Goal: Transaction & Acquisition: Purchase product/service

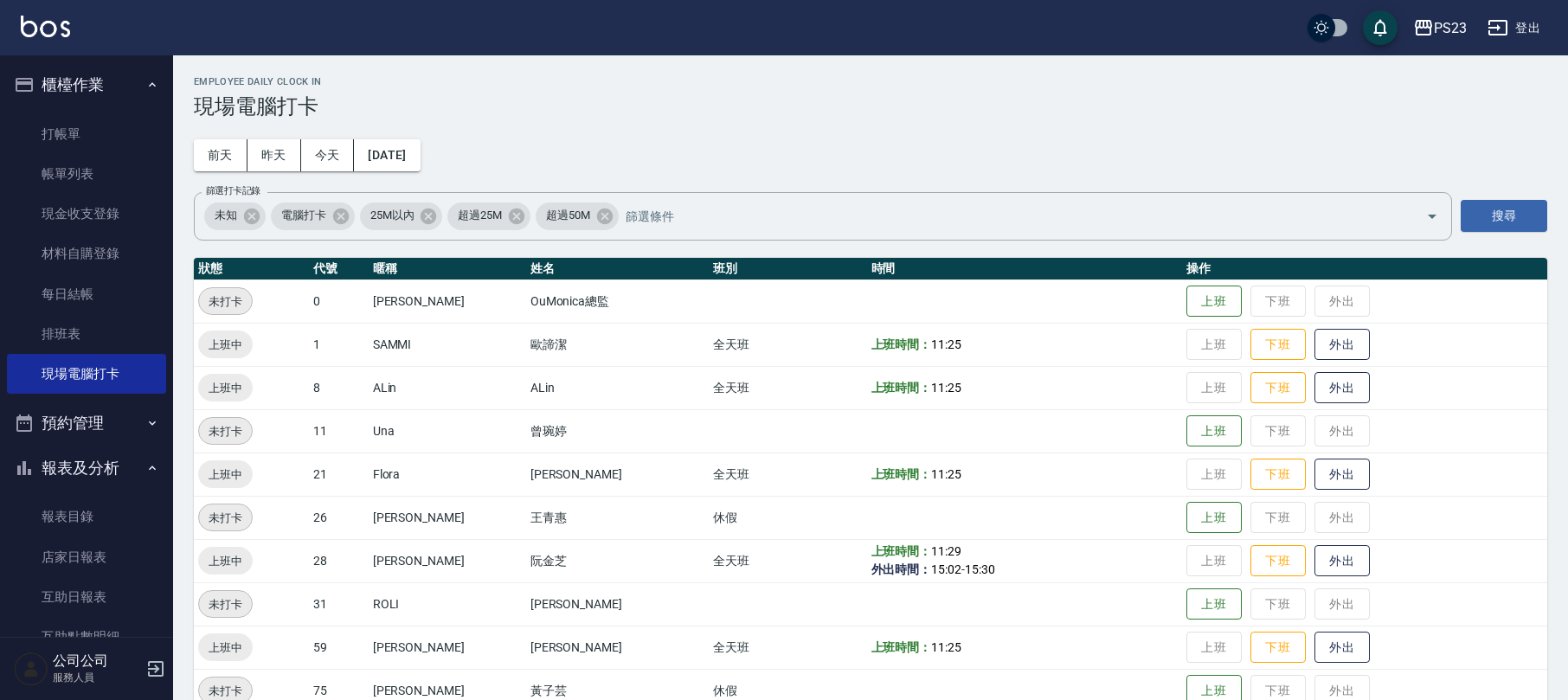
scroll to position [119, 0]
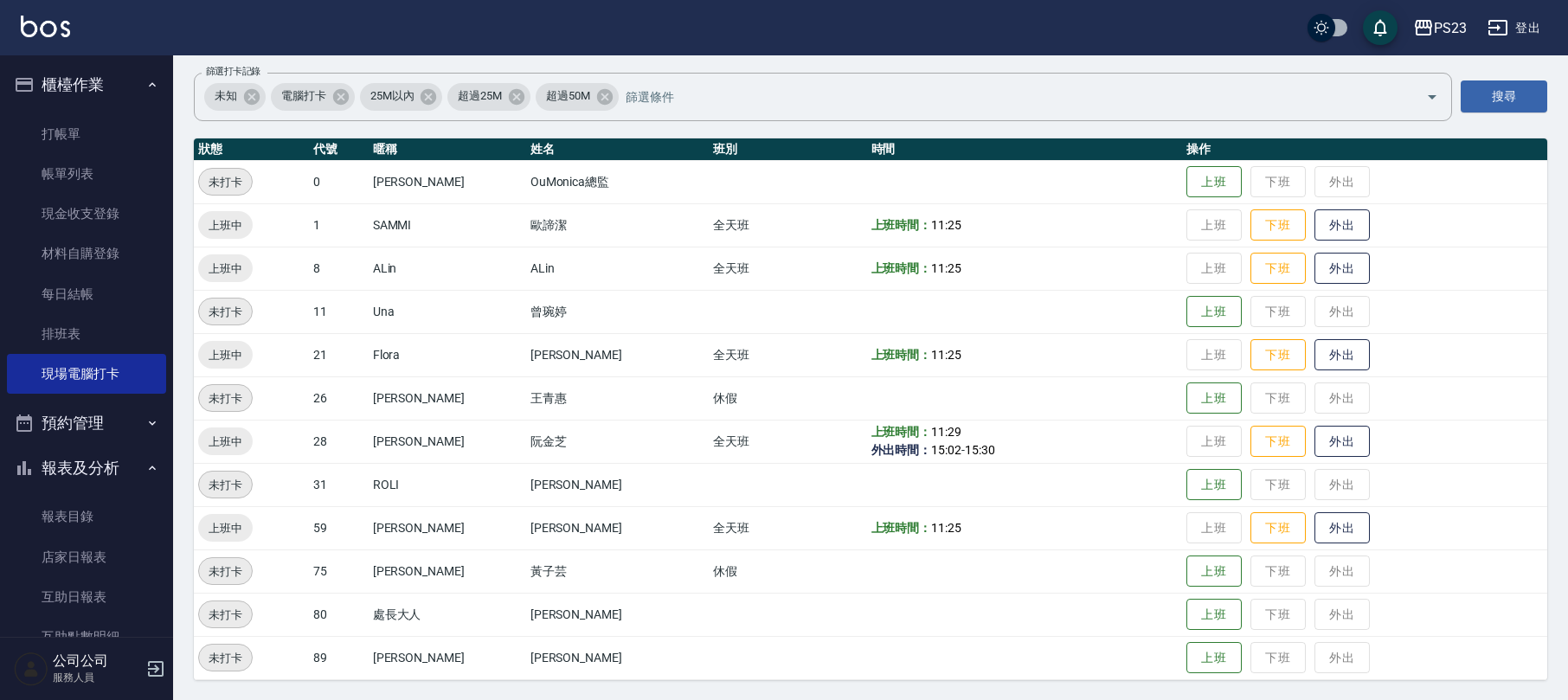
click at [82, 108] on ul "打帳單 帳單列表 現金收支登錄 材料自購登錄 每日結帳 排班表 現場電腦打卡" at bounding box center [86, 254] width 159 height 295
click at [46, 114] on link "打帳單" at bounding box center [86, 134] width 159 height 40
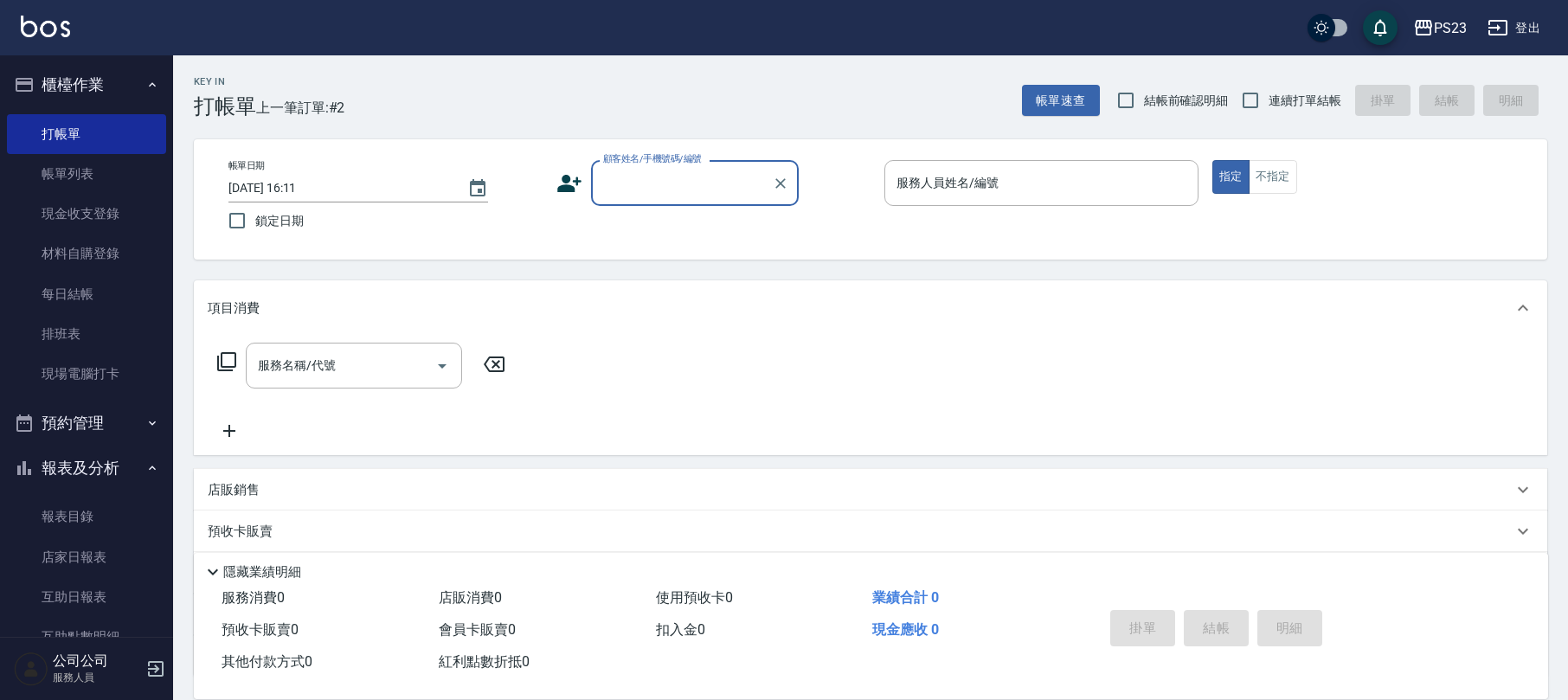
click at [675, 181] on input "顧客姓名/手機號碼/編號" at bounding box center [681, 183] width 166 height 31
click at [1257, 102] on input "連續打單結帳" at bounding box center [1250, 99] width 36 height 36
checkbox input "true"
click at [718, 180] on input "顧客姓名/手機號碼/編號" at bounding box center [681, 183] width 166 height 31
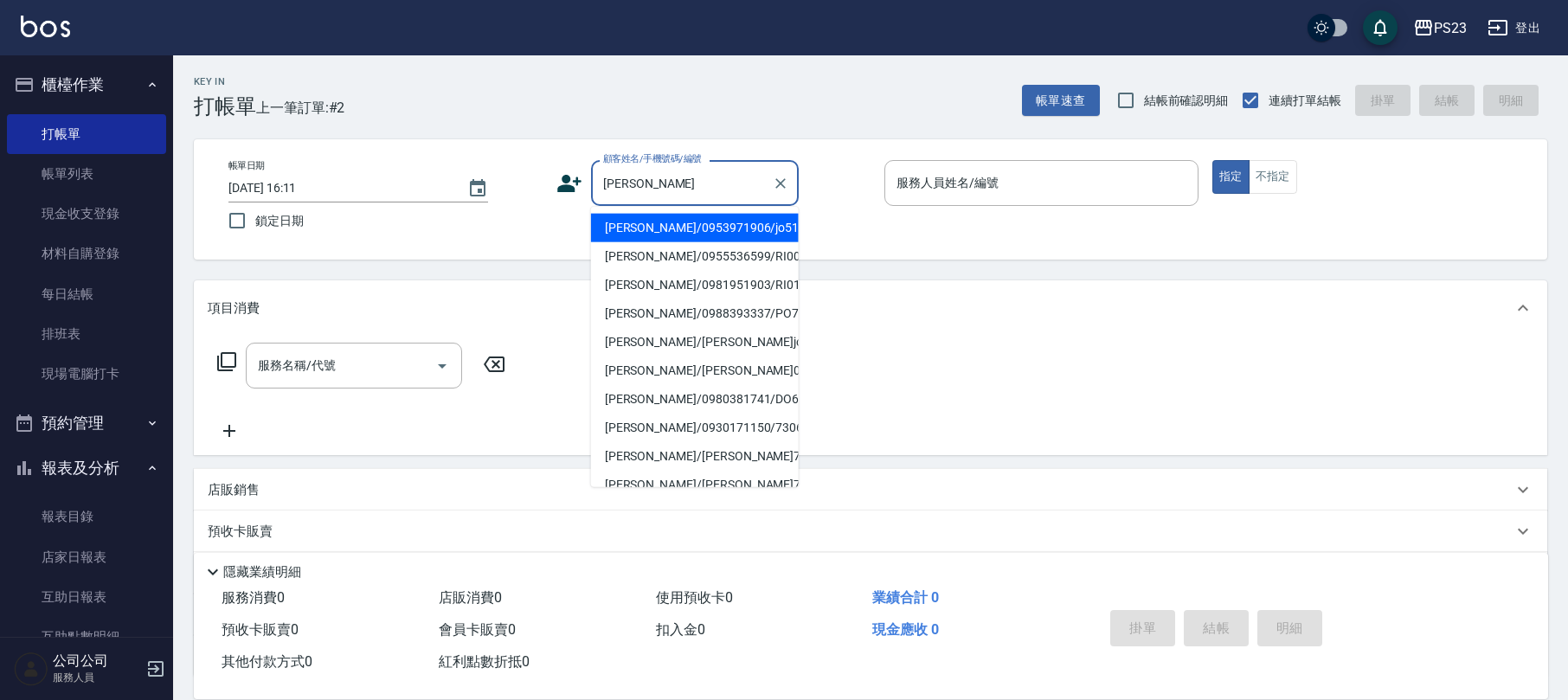
click at [701, 226] on li "[PERSON_NAME]/0953971906/jo510112" at bounding box center [694, 228] width 207 height 29
type input "[PERSON_NAME]/0953971906/jo510112"
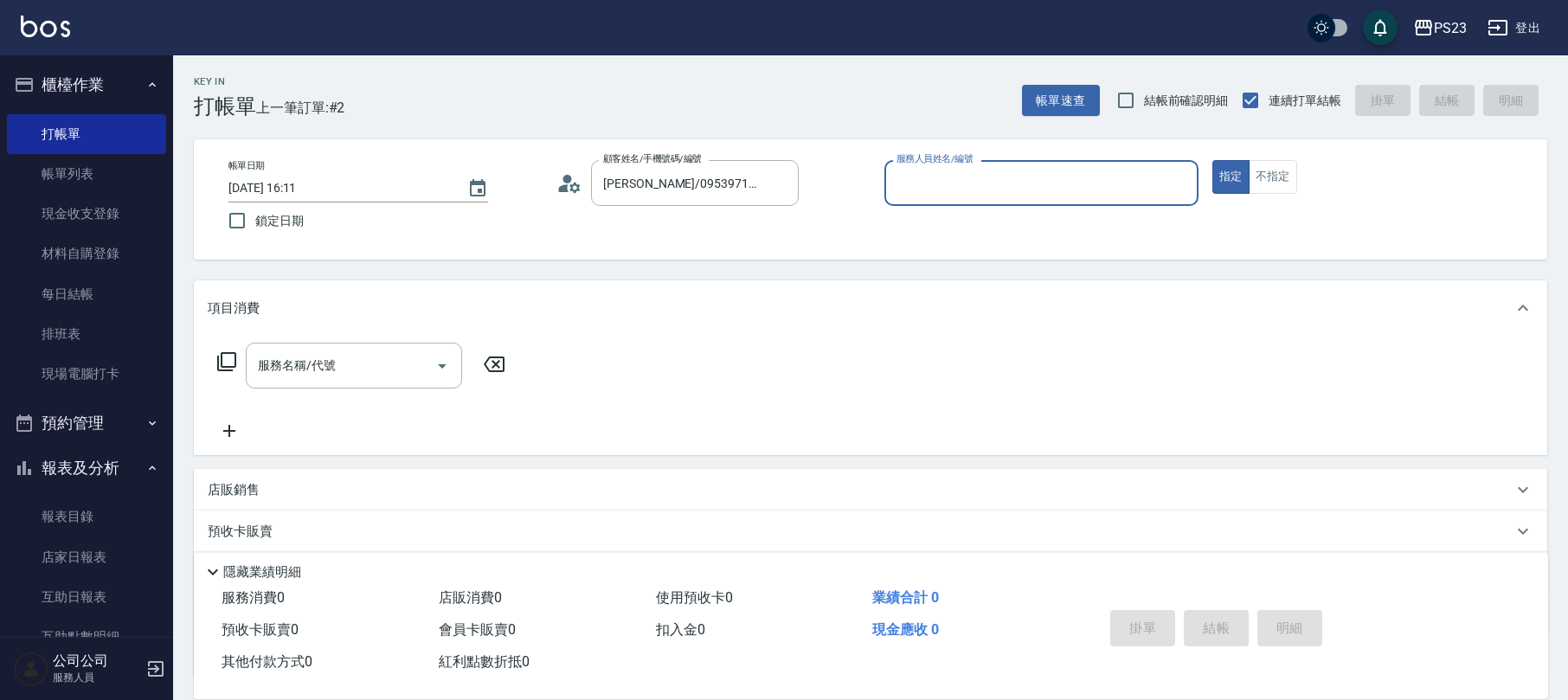
type input "[PERSON_NAME]-89"
click at [235, 364] on icon at bounding box center [227, 362] width 19 height 19
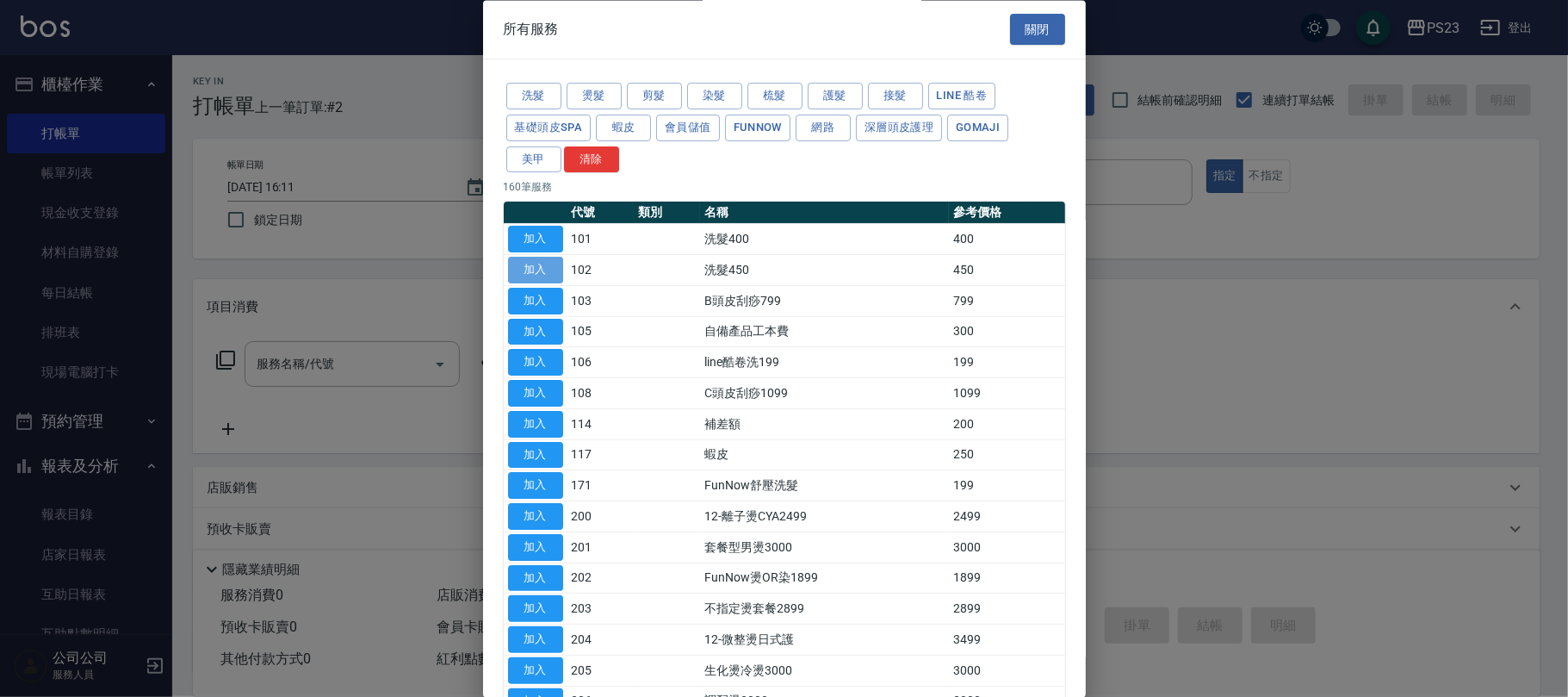
click at [525, 273] on button "加入" at bounding box center [536, 270] width 56 height 27
type input "洗髮450(102)"
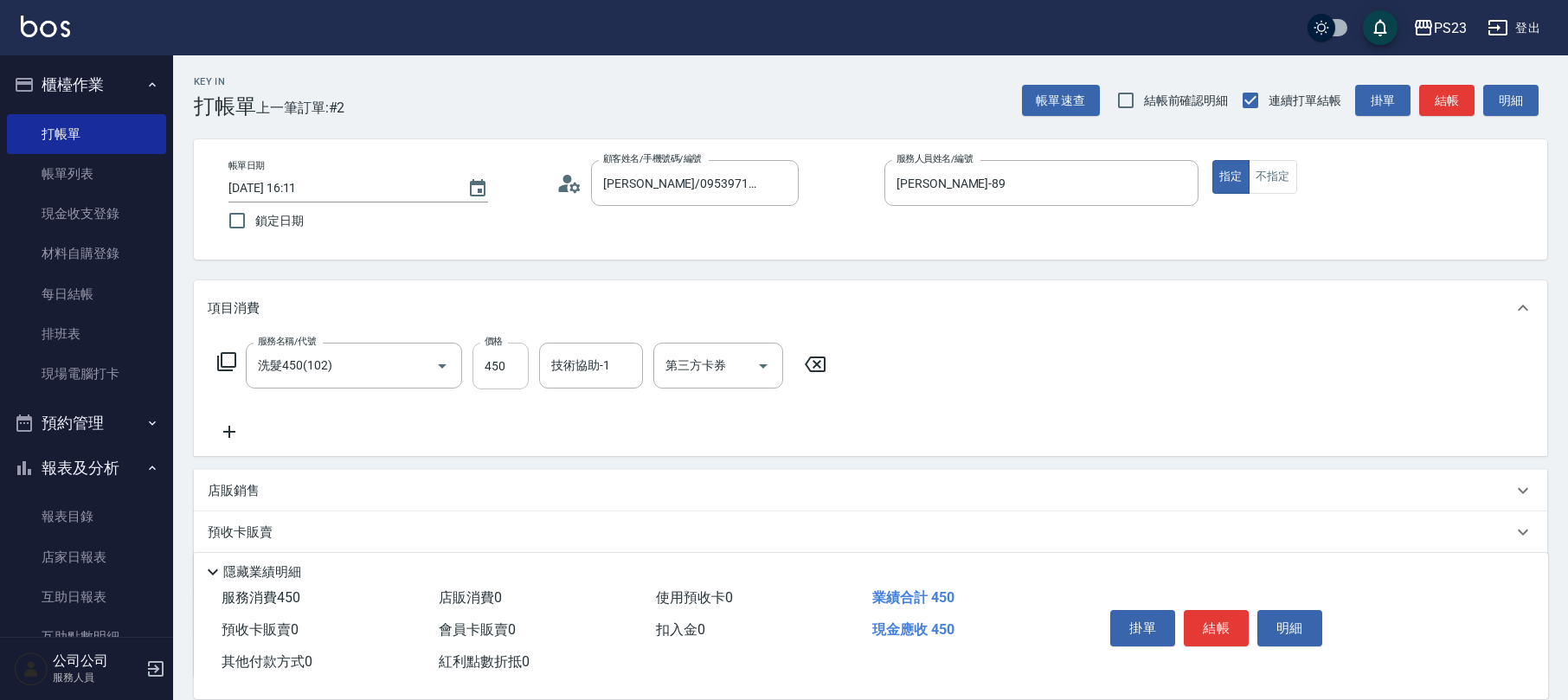
click at [493, 361] on input "450" at bounding box center [500, 366] width 57 height 46
type input "500"
type input "[PERSON_NAME]-89"
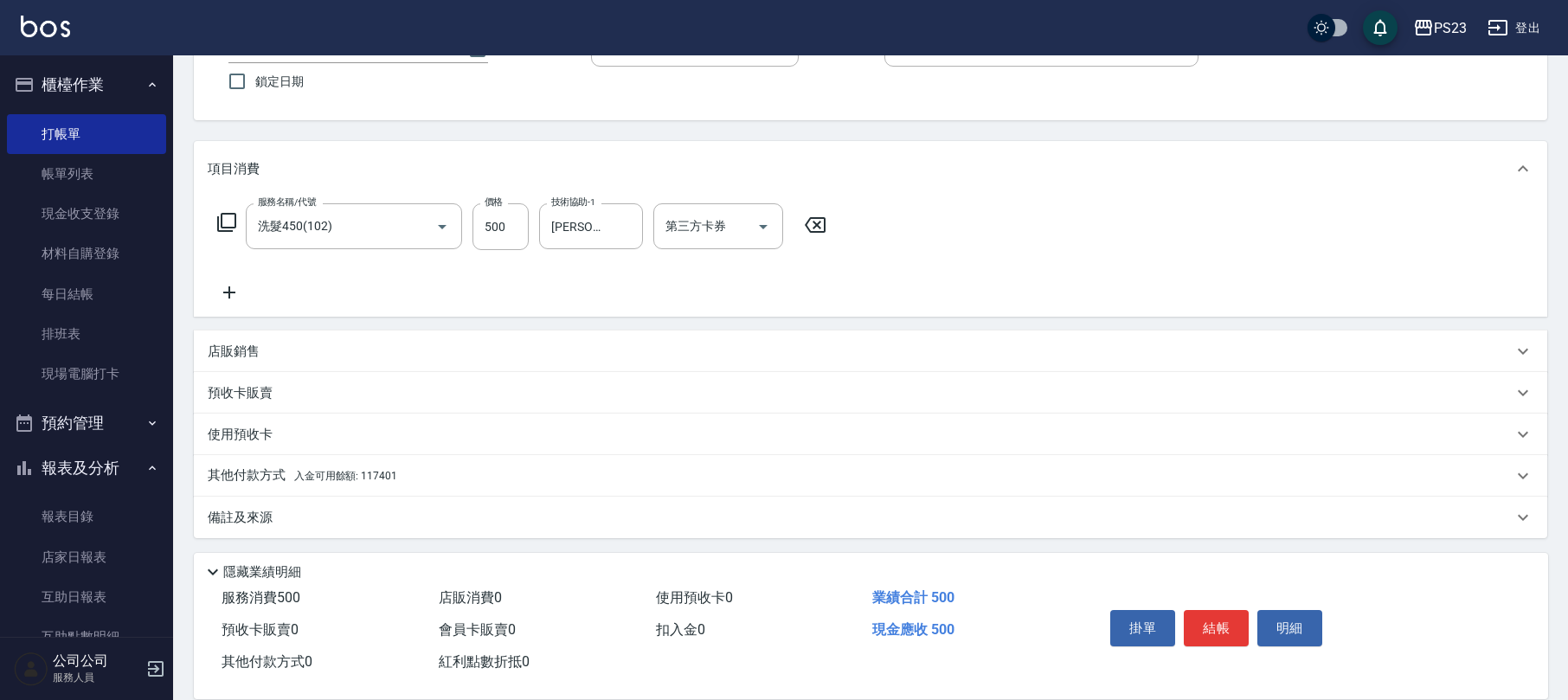
click at [455, 461] on div "其他付款方式 入金可用餘額: 117401" at bounding box center [871, 476] width 1353 height 42
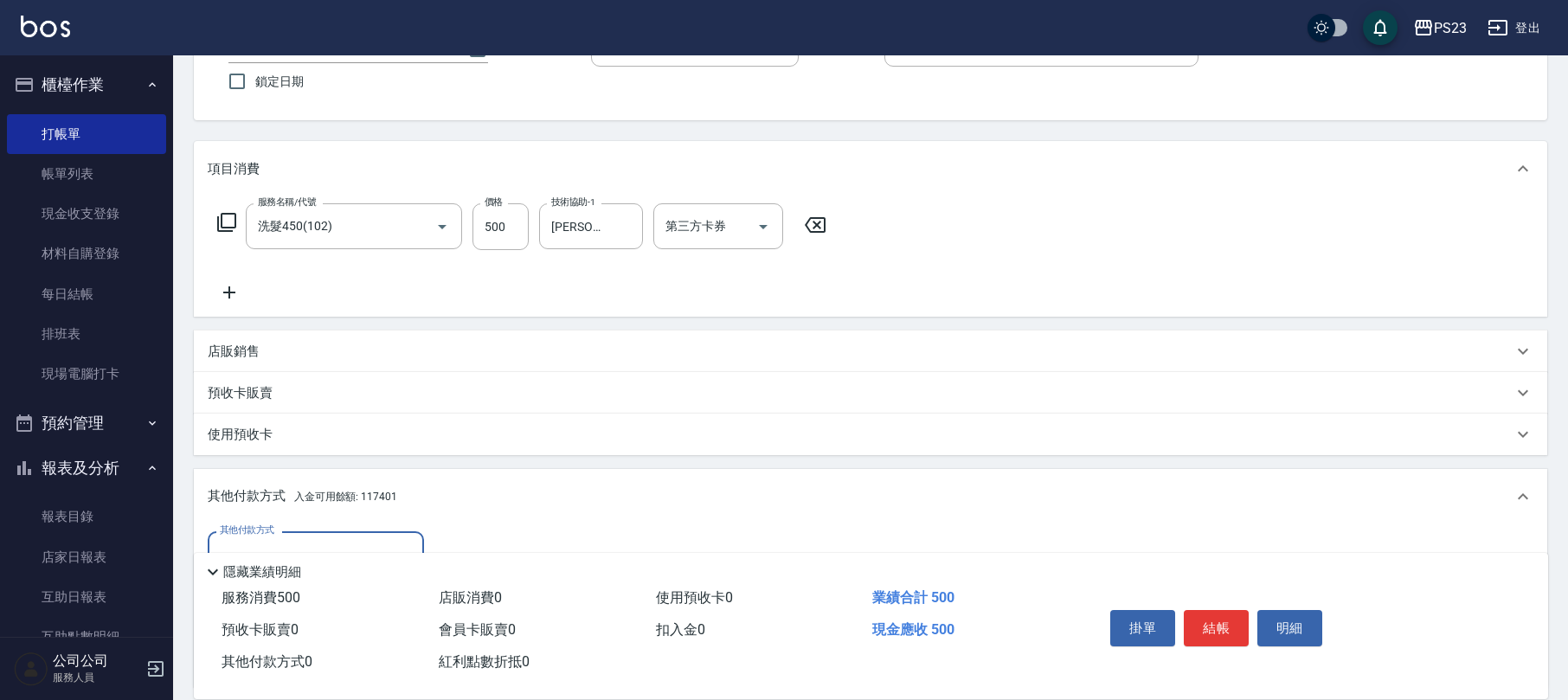
scroll to position [344, 0]
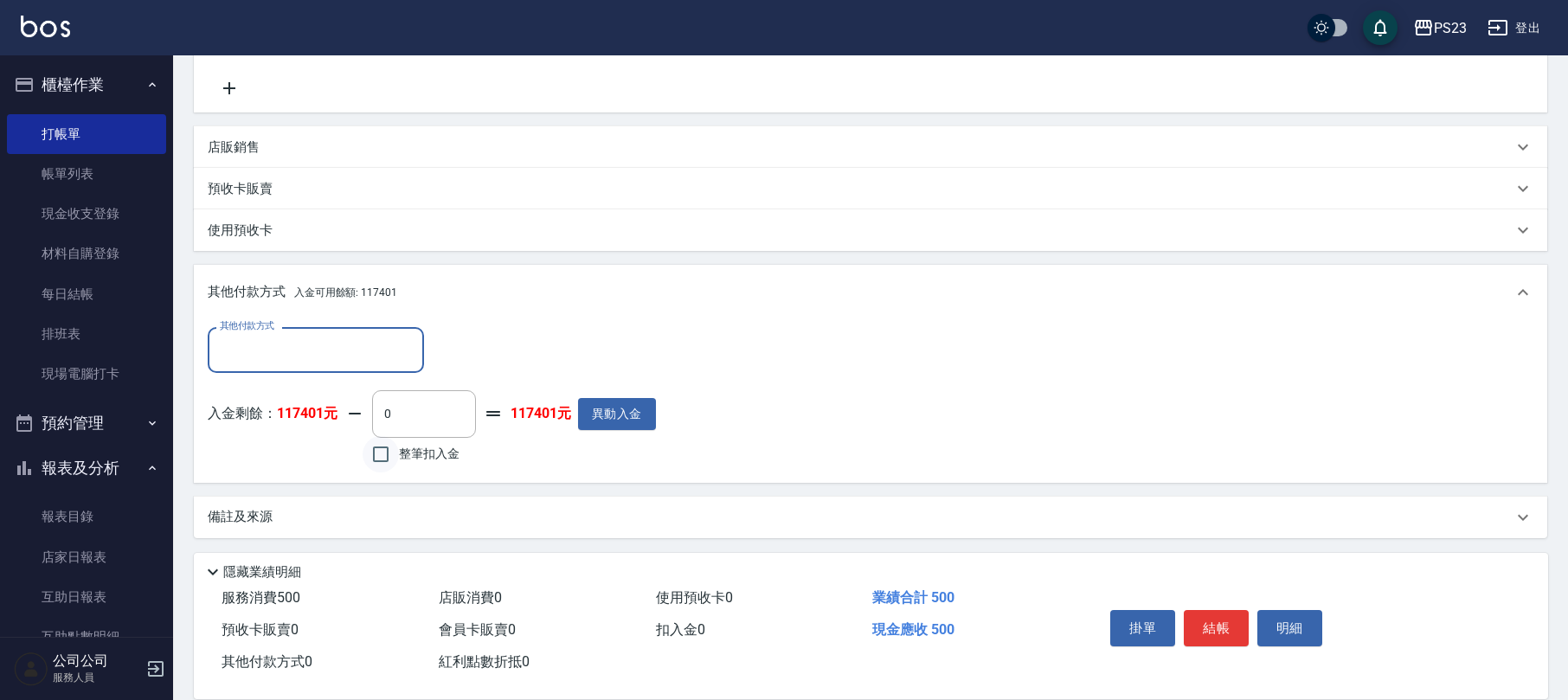
click at [385, 455] on input "整筆扣入金" at bounding box center [380, 454] width 36 height 36
checkbox input "true"
type input "500"
click at [1211, 628] on button "結帳" at bounding box center [1217, 627] width 65 height 36
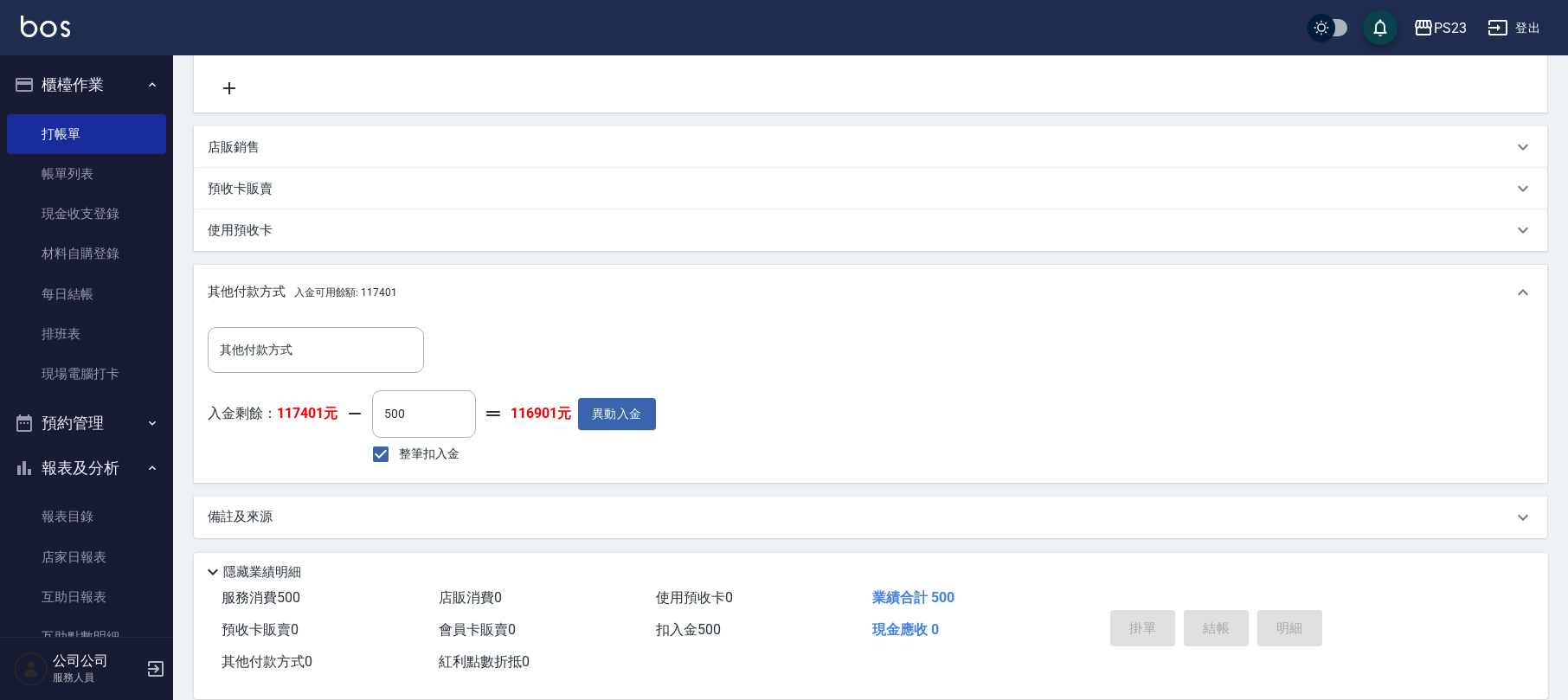
type input "[DATE] 16:12"
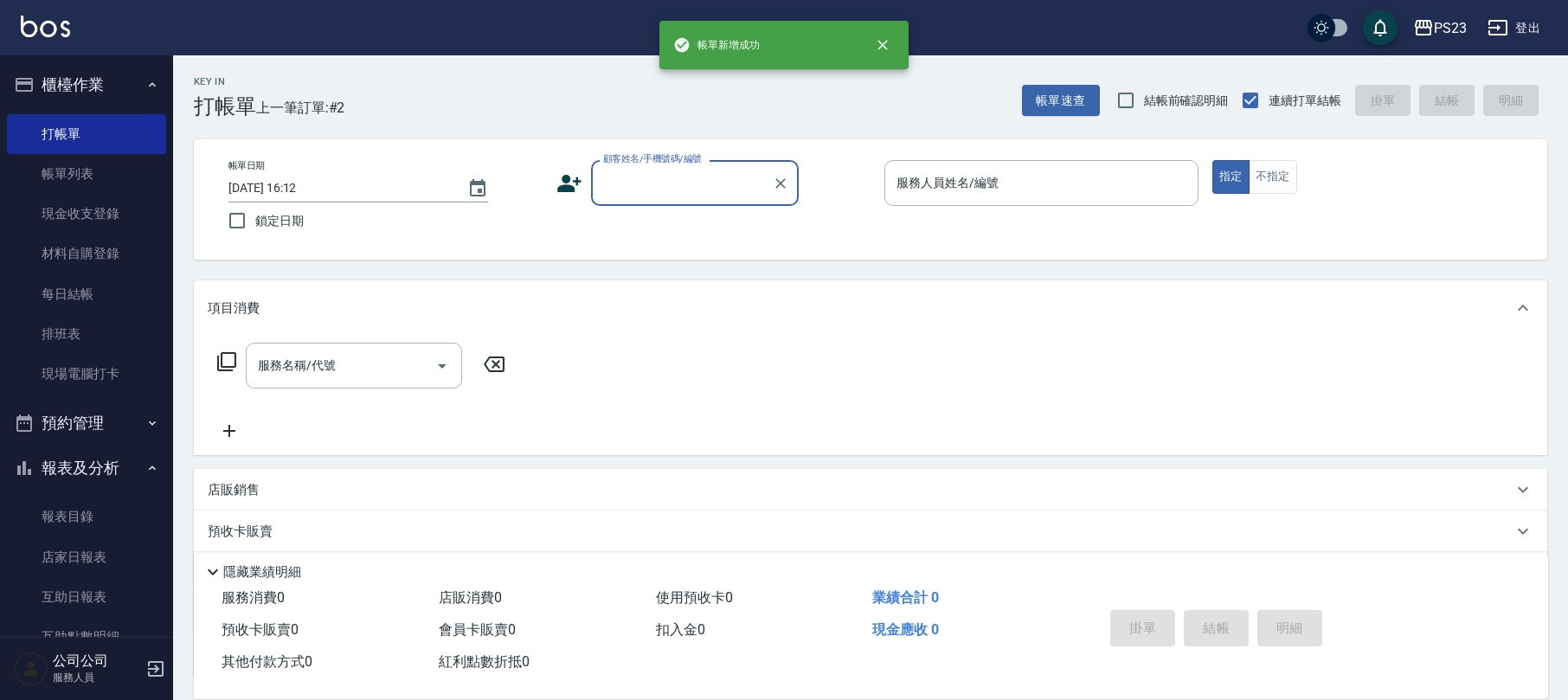
scroll to position [0, 0]
click at [635, 181] on input "顧客姓名/手機號碼/編號" at bounding box center [681, 183] width 166 height 31
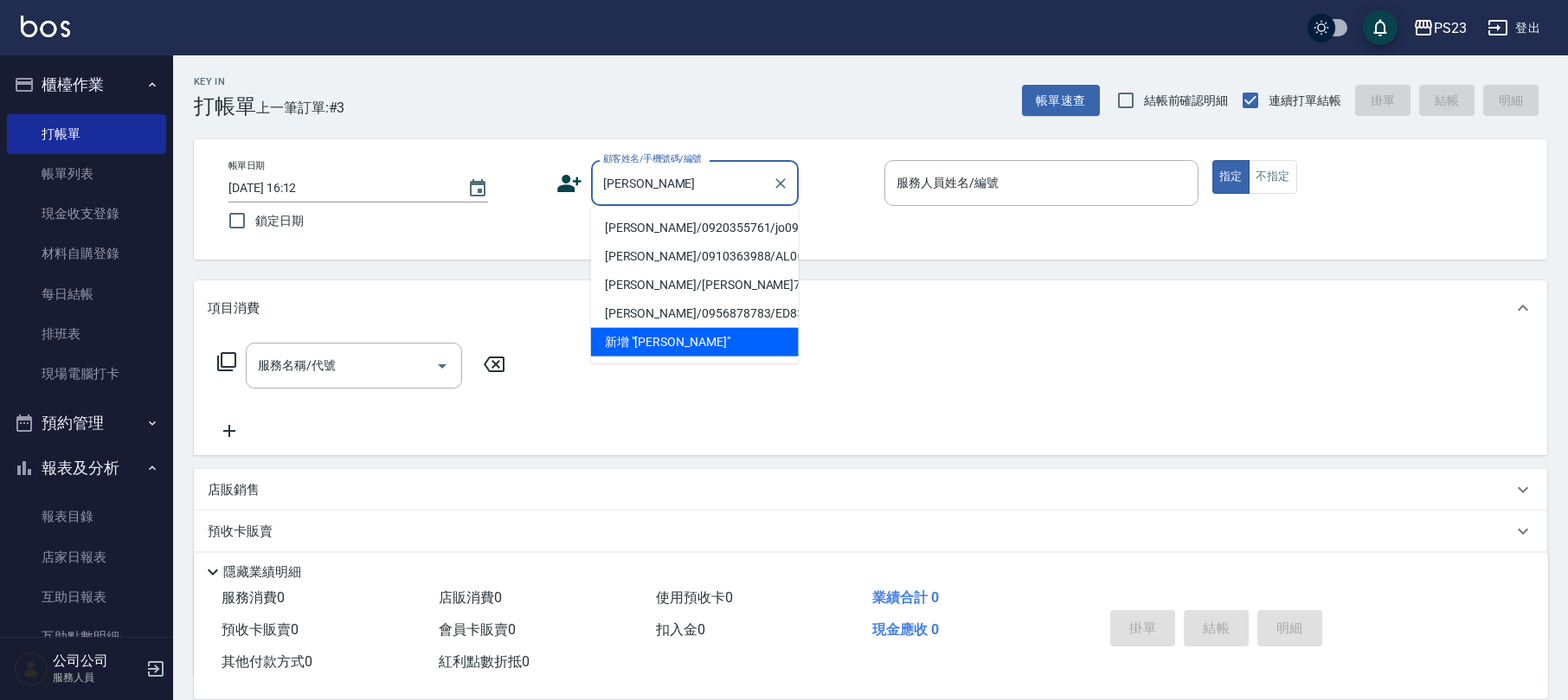
click at [729, 223] on li "[PERSON_NAME]/0920355761/jo090700" at bounding box center [694, 228] width 207 height 29
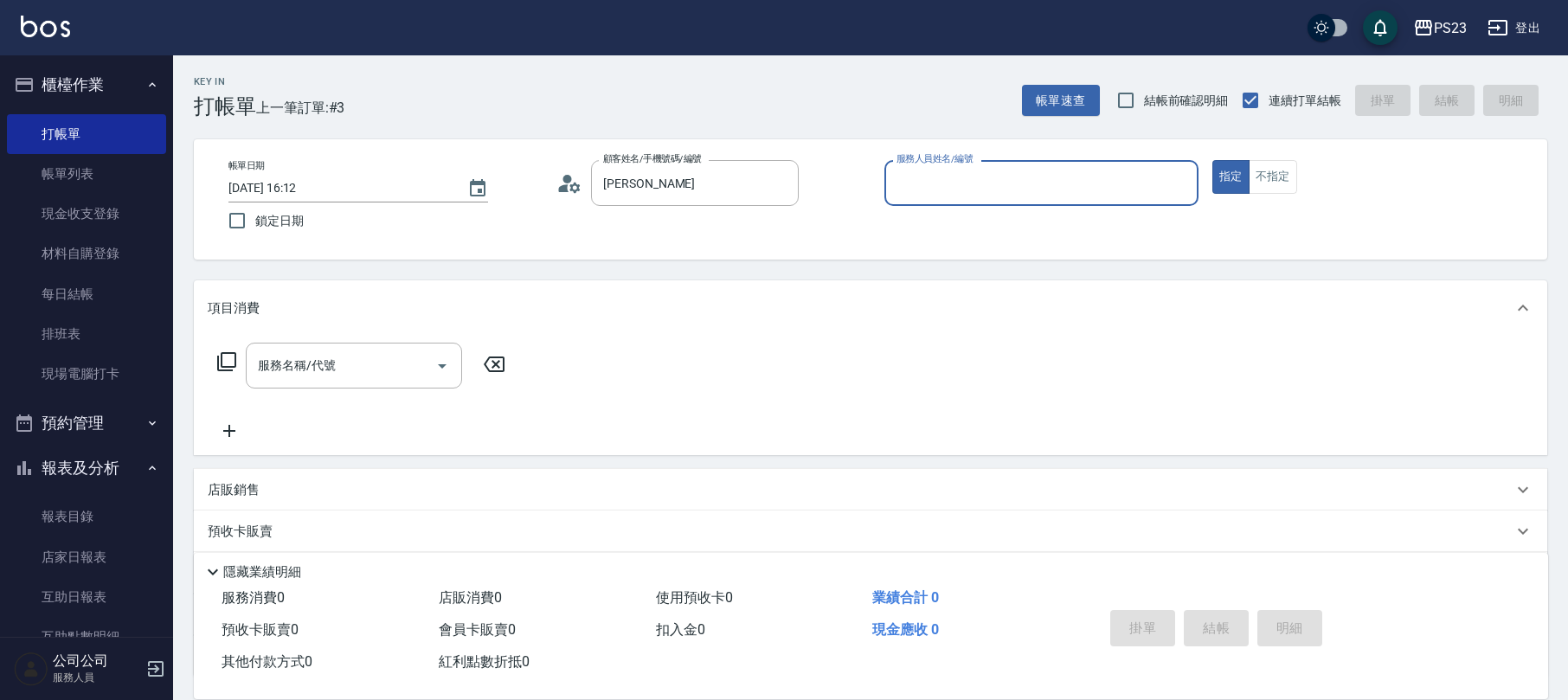
type input "[PERSON_NAME]/0920355761/jo090700"
type input "[PERSON_NAME]-89"
click at [227, 362] on icon at bounding box center [227, 362] width 20 height 20
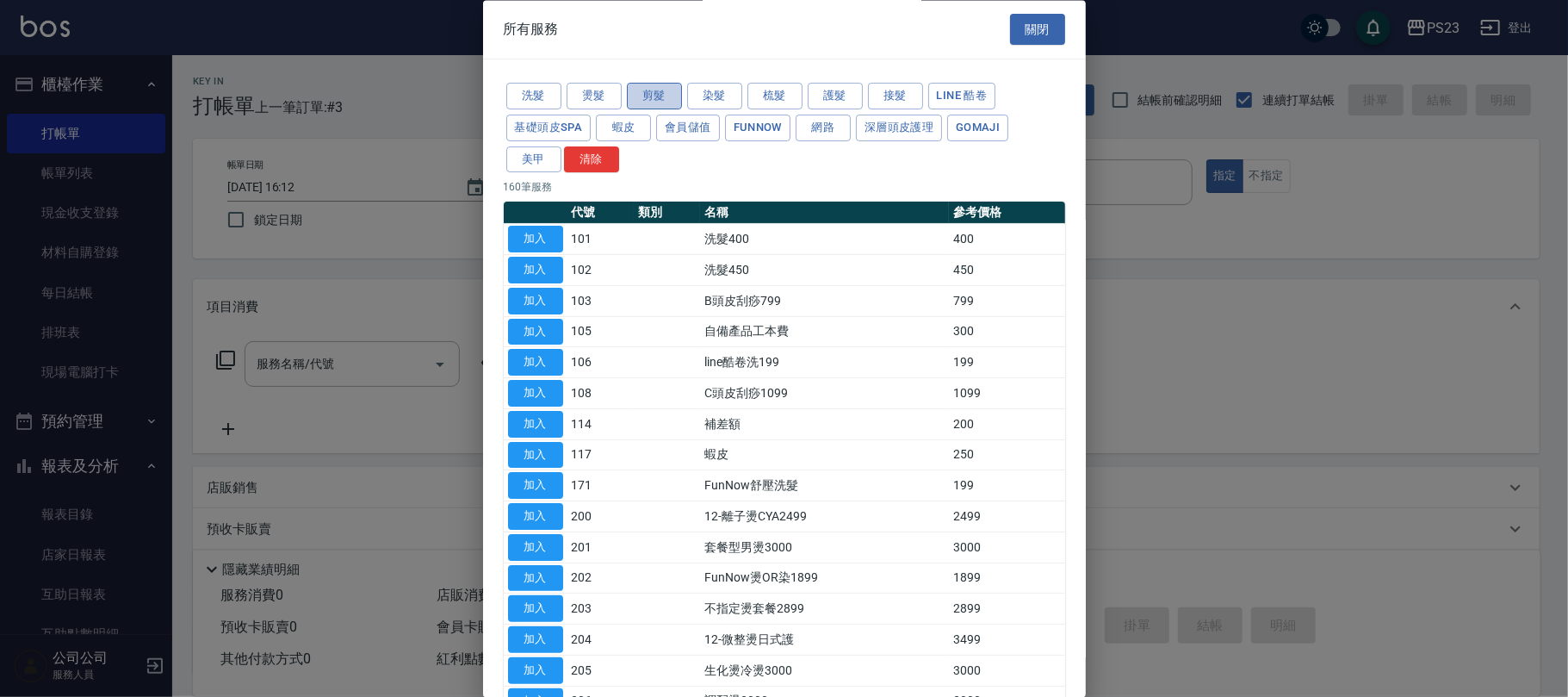
click at [639, 90] on button "剪髮" at bounding box center [655, 96] width 56 height 27
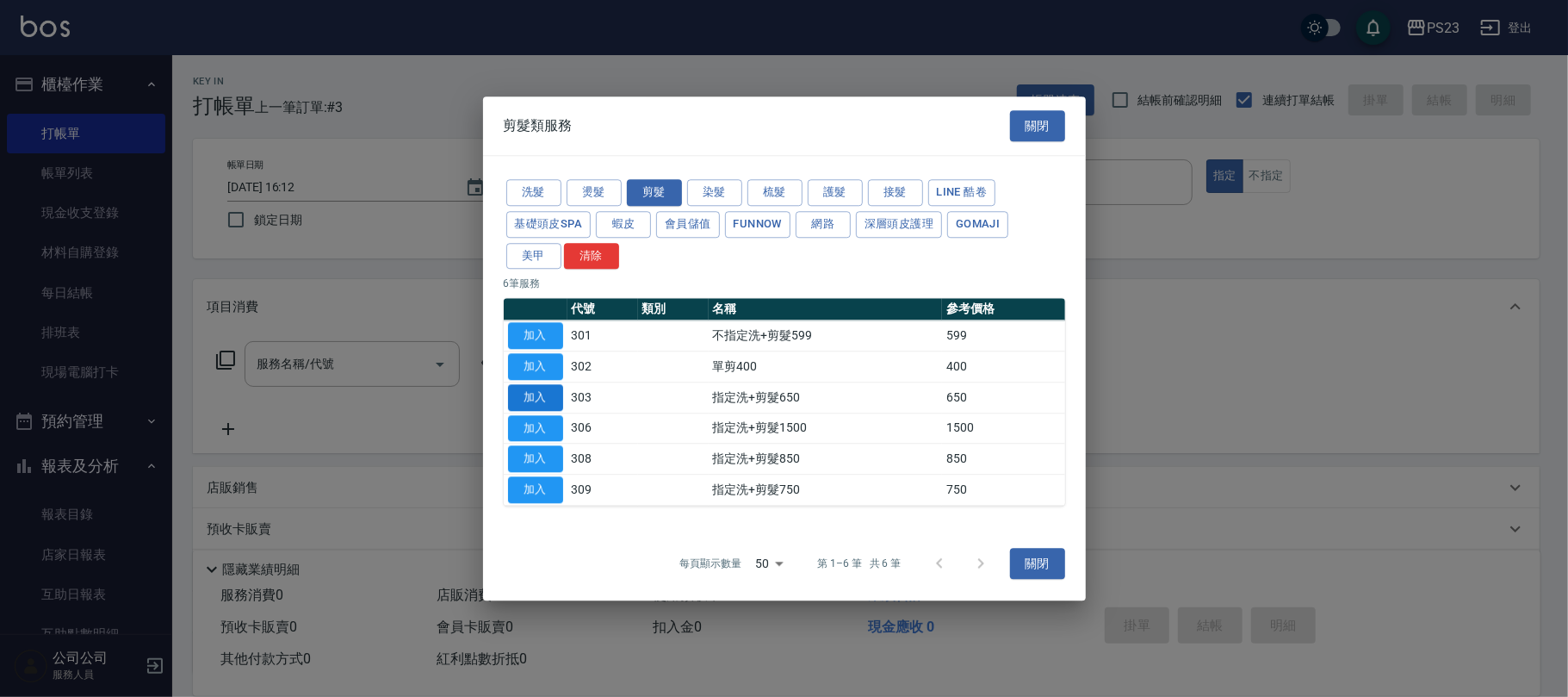
click at [518, 397] on button "加入" at bounding box center [536, 397] width 56 height 27
type input "指定洗+剪髮650(303)"
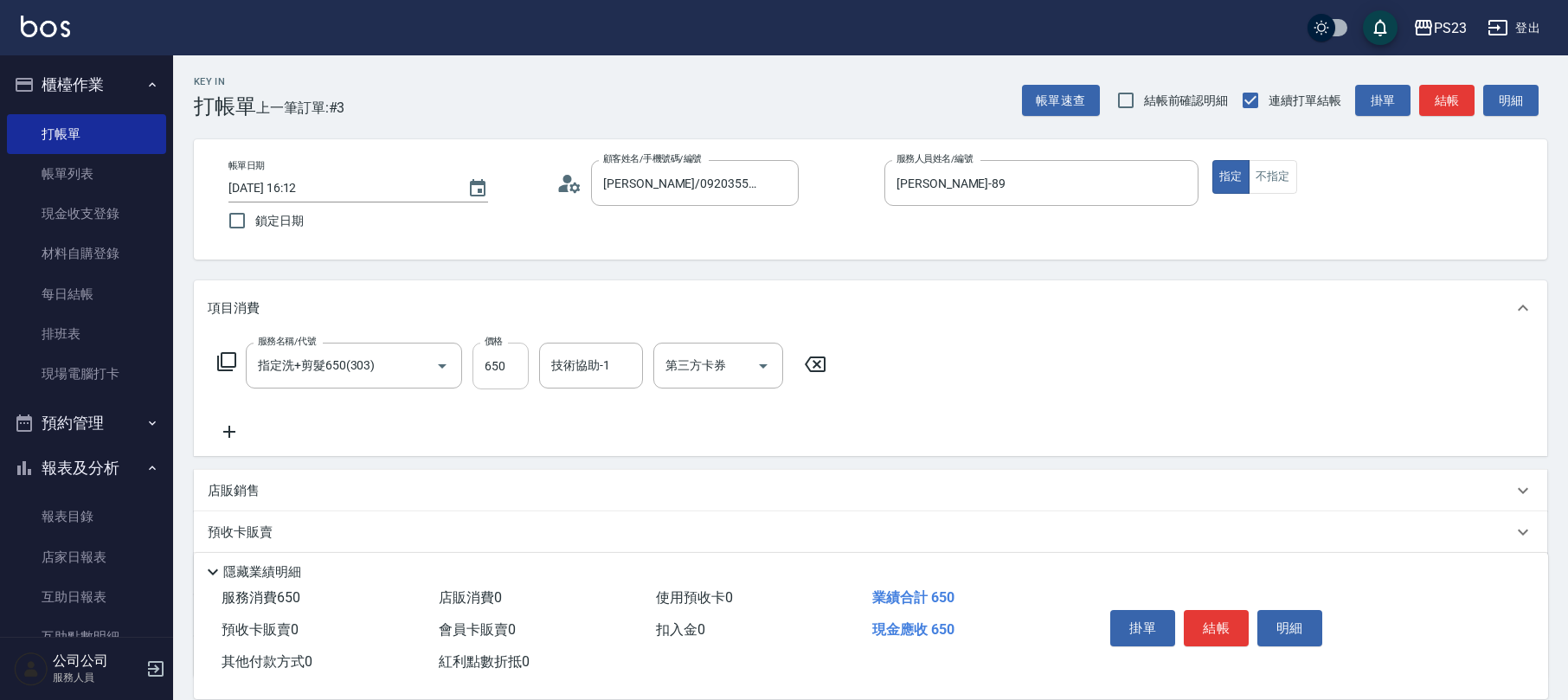
click at [490, 375] on input "650" at bounding box center [500, 366] width 57 height 46
type input "1000"
type input "[PERSON_NAME]-89"
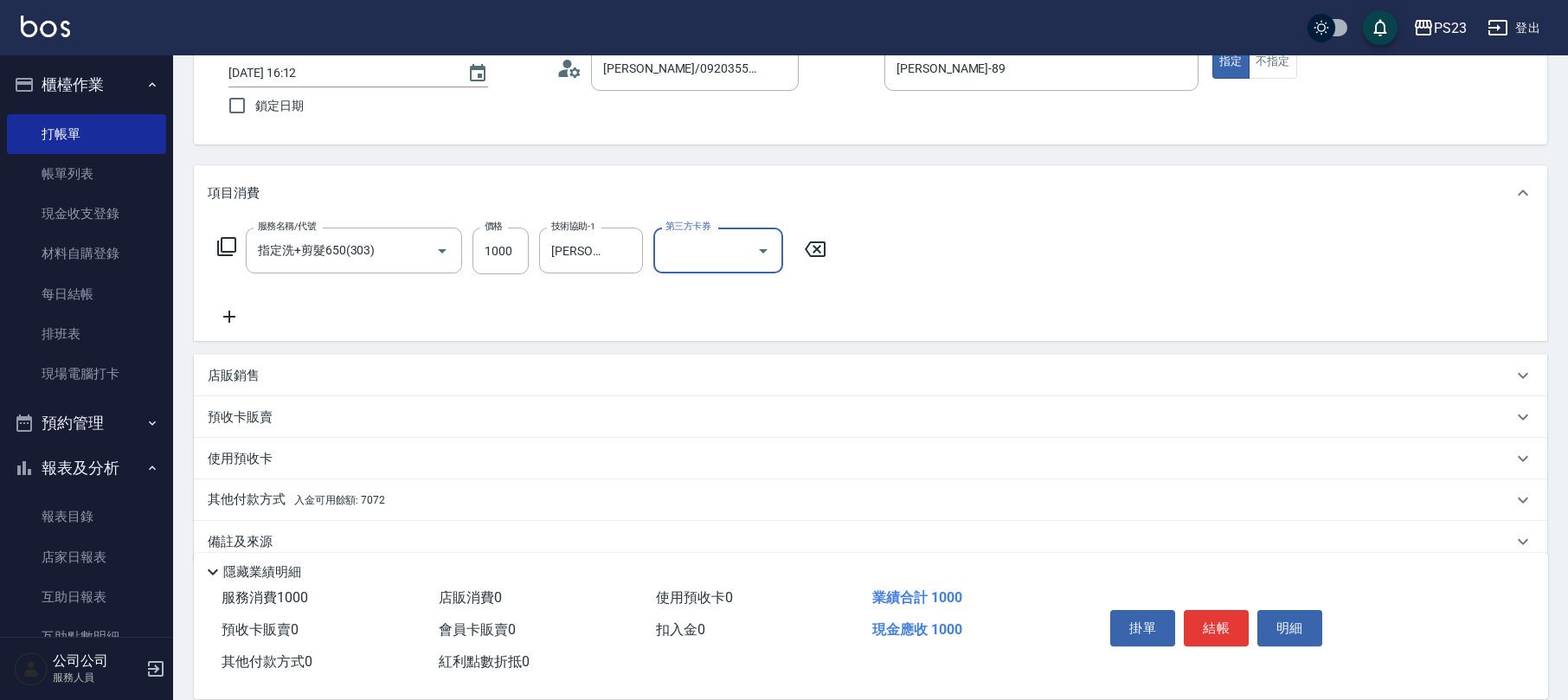
scroll to position [139, 0]
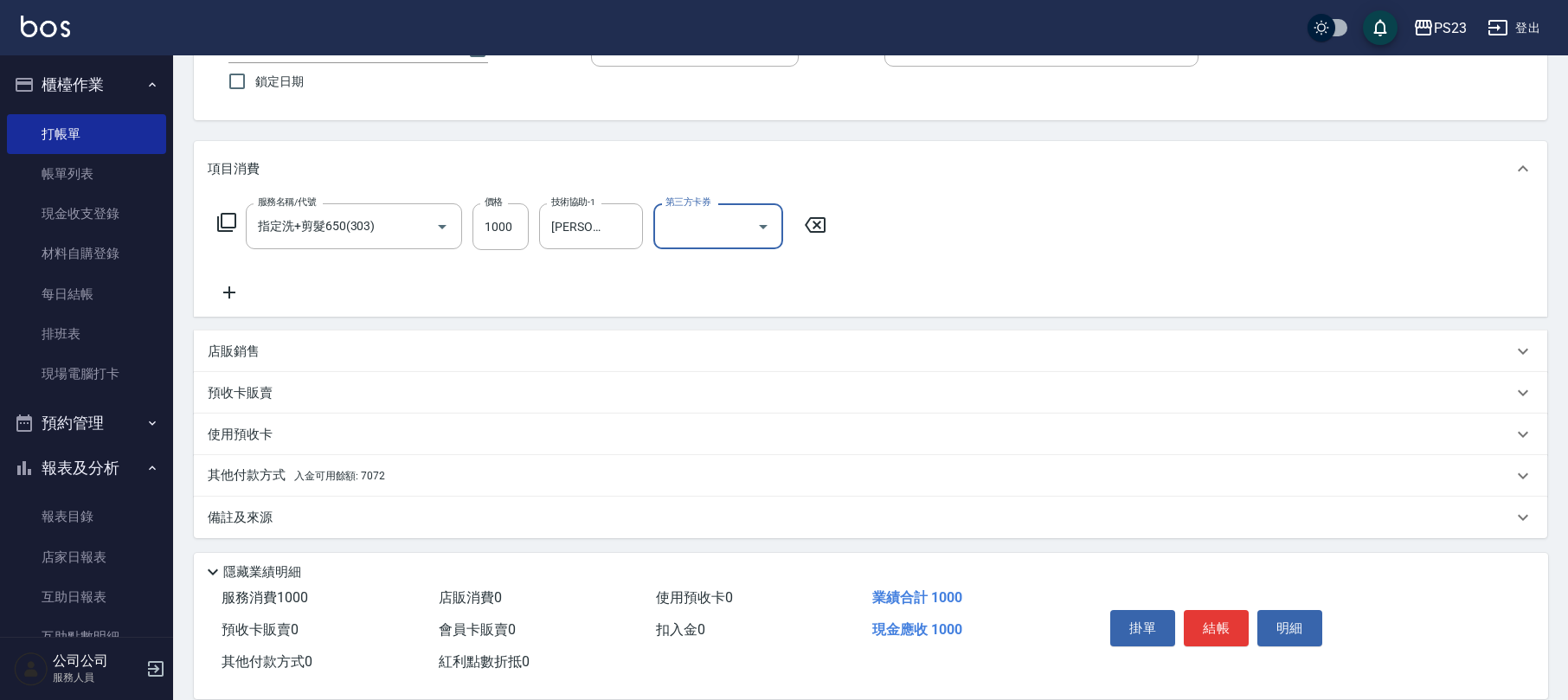
click at [445, 480] on div "其他付款方式 入金可用餘額: 7072" at bounding box center [860, 476] width 1305 height 19
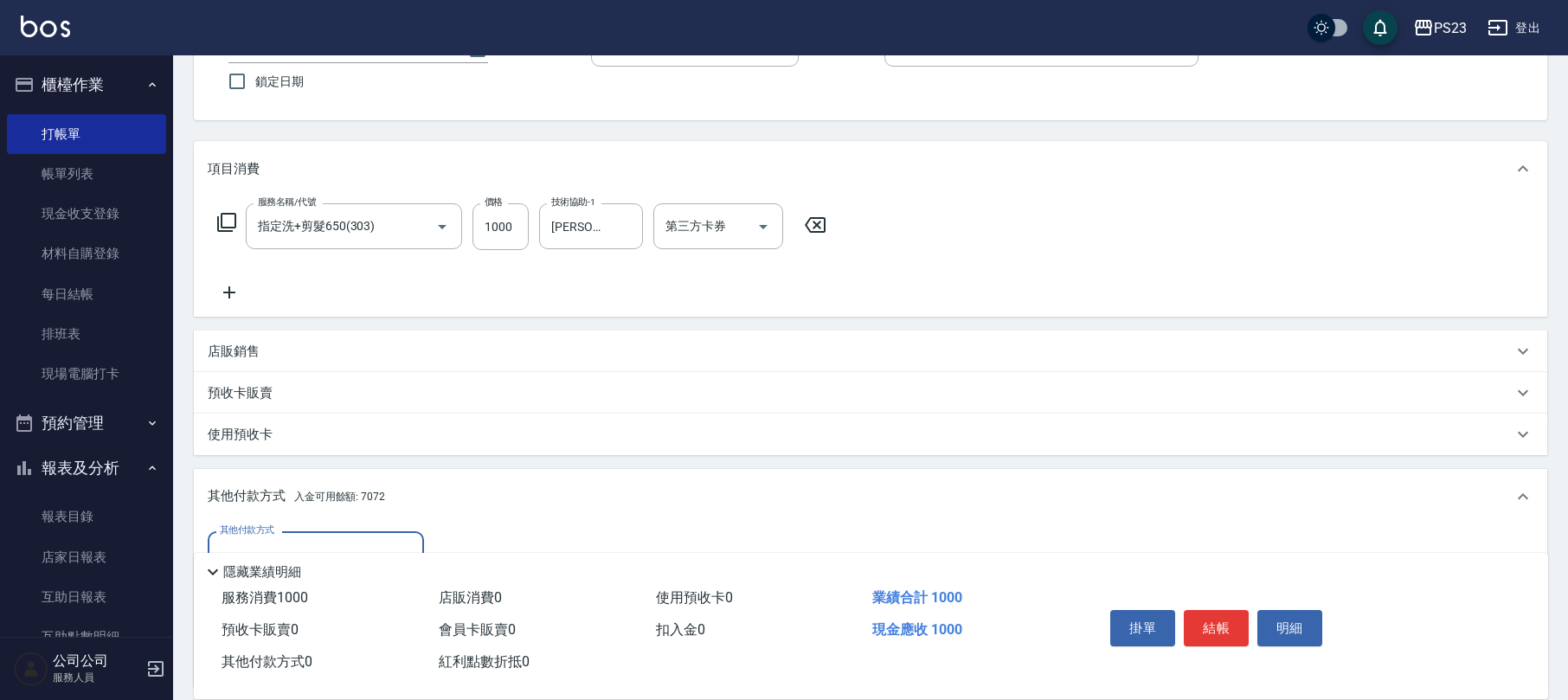
scroll to position [344, 0]
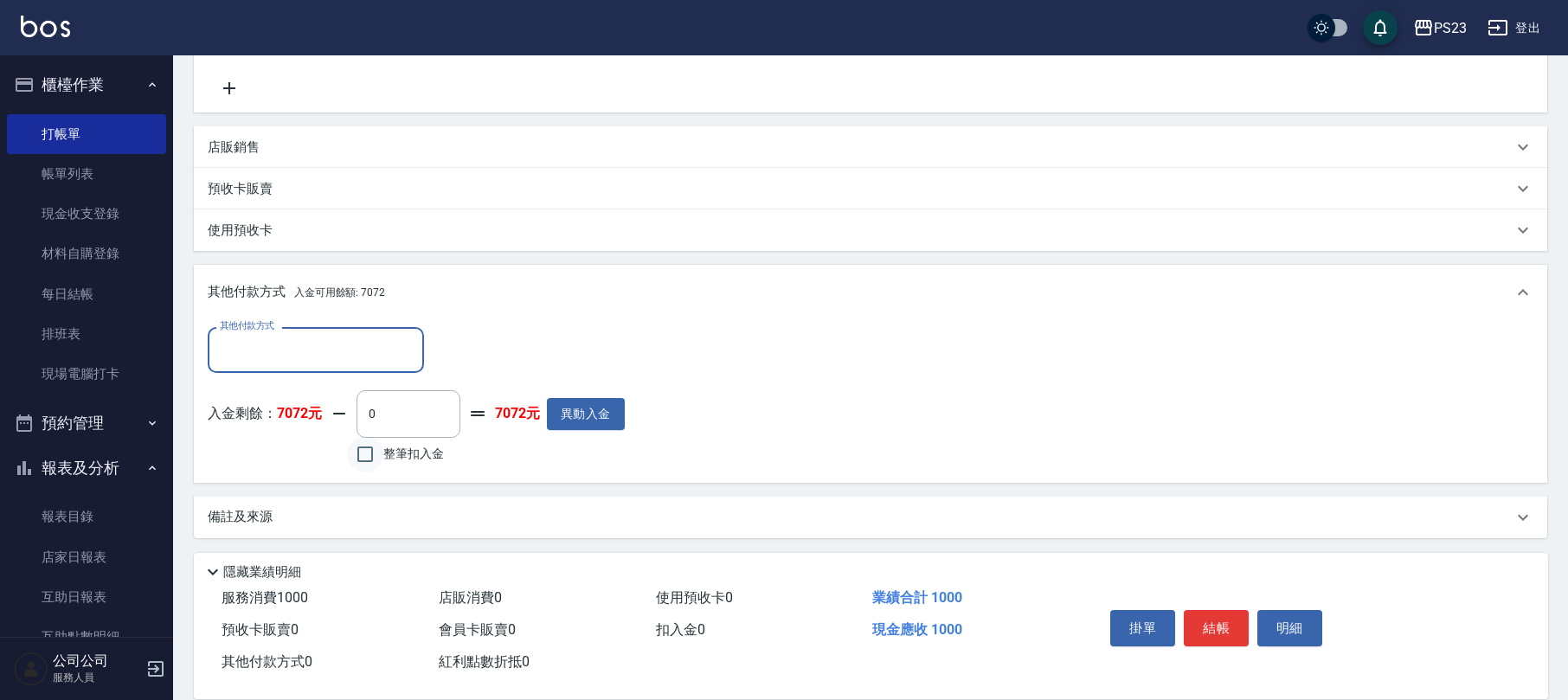
click at [365, 461] on input "整筆扣入金" at bounding box center [364, 454] width 36 height 36
checkbox input "true"
type input "1000"
click at [1195, 627] on button "結帳" at bounding box center [1217, 627] width 65 height 36
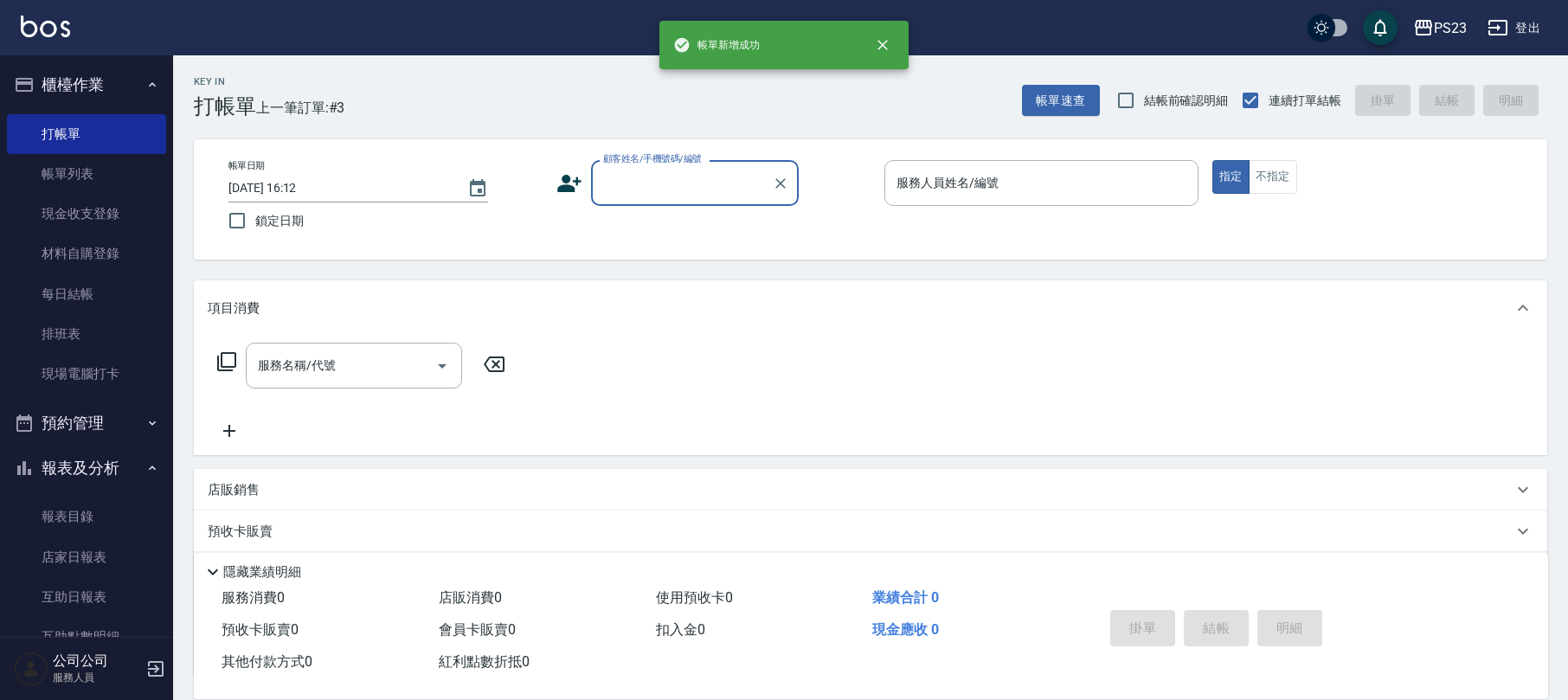
scroll to position [0, 0]
click at [670, 177] on input "顧客姓名/手機號碼/編號" at bounding box center [681, 183] width 166 height 31
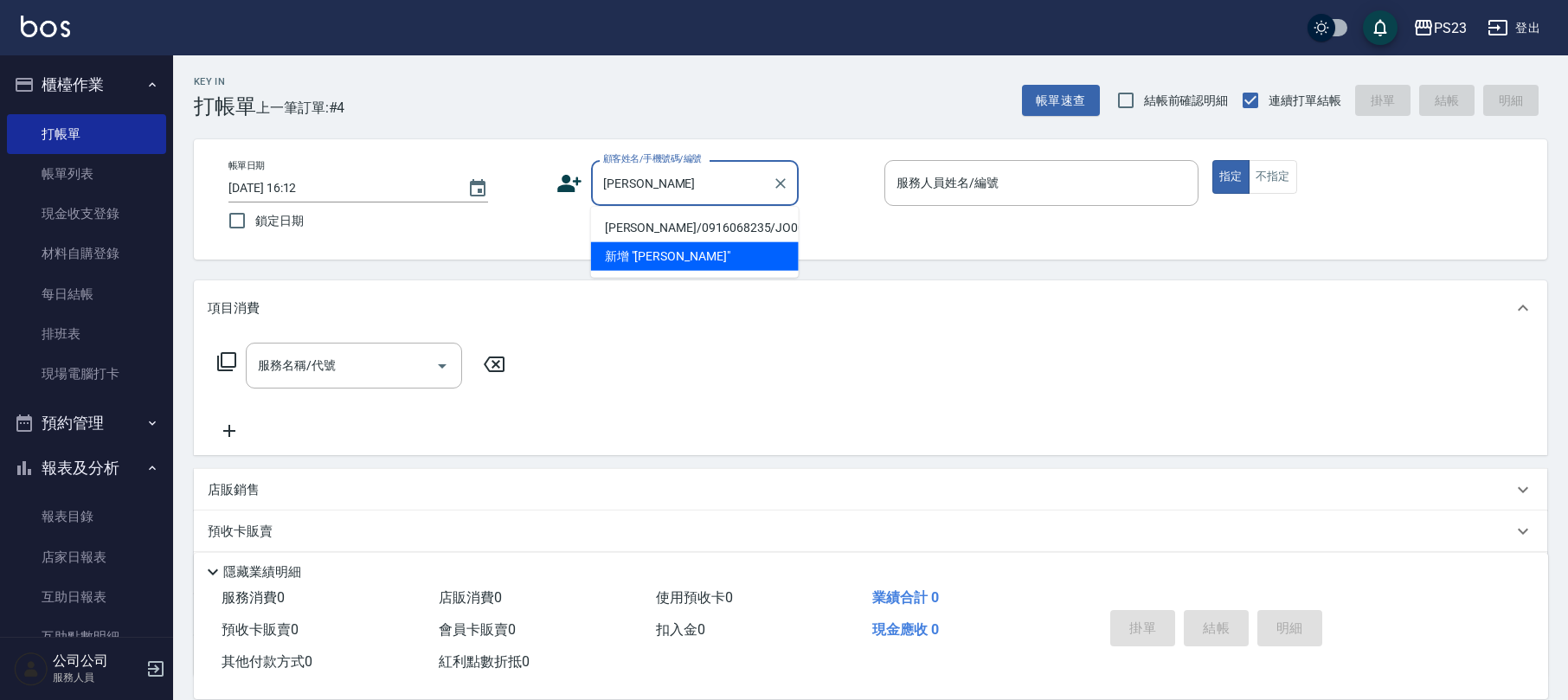
click at [697, 233] on li "[PERSON_NAME]/0916068235/JO00001210" at bounding box center [694, 228] width 207 height 29
type input "[PERSON_NAME]/0916068235/JO00001210"
type input "[PERSON_NAME]-89"
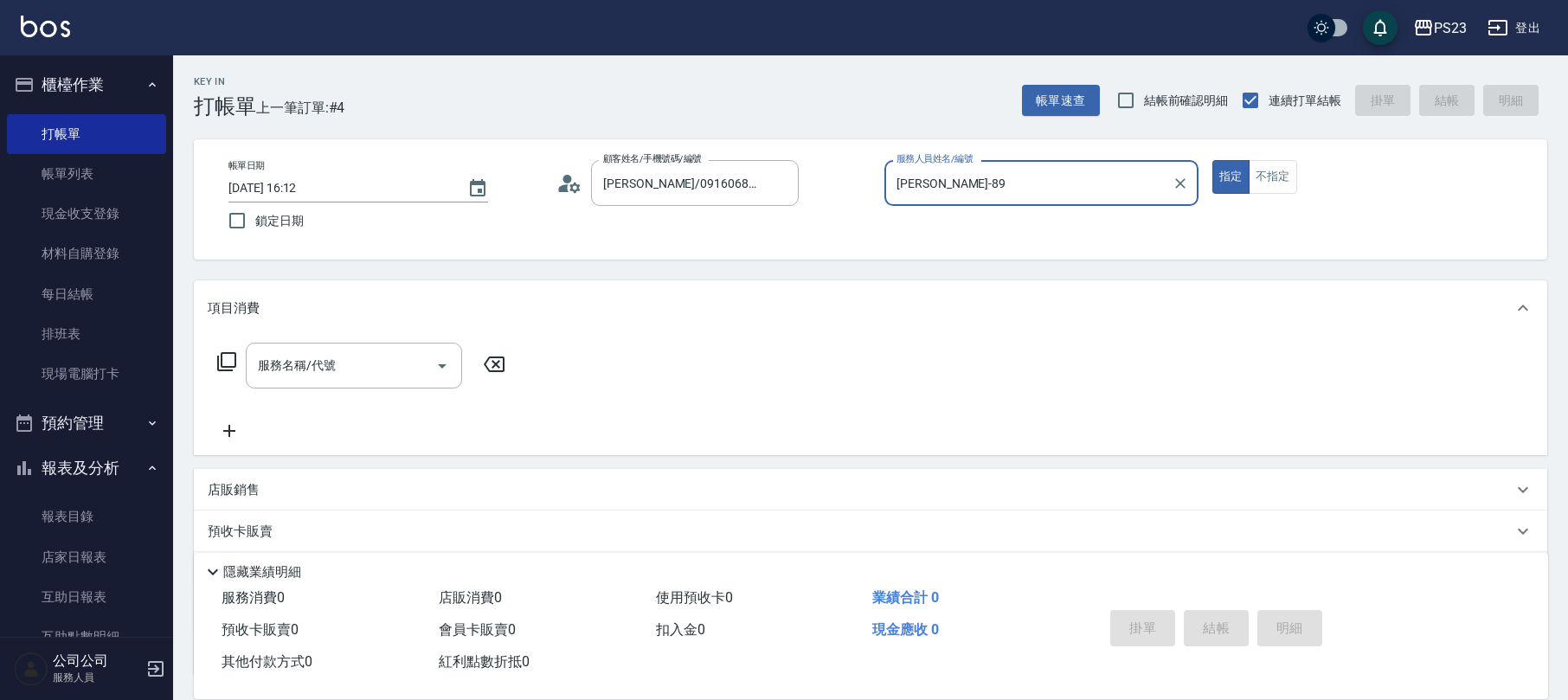
click at [230, 360] on icon at bounding box center [227, 362] width 20 height 20
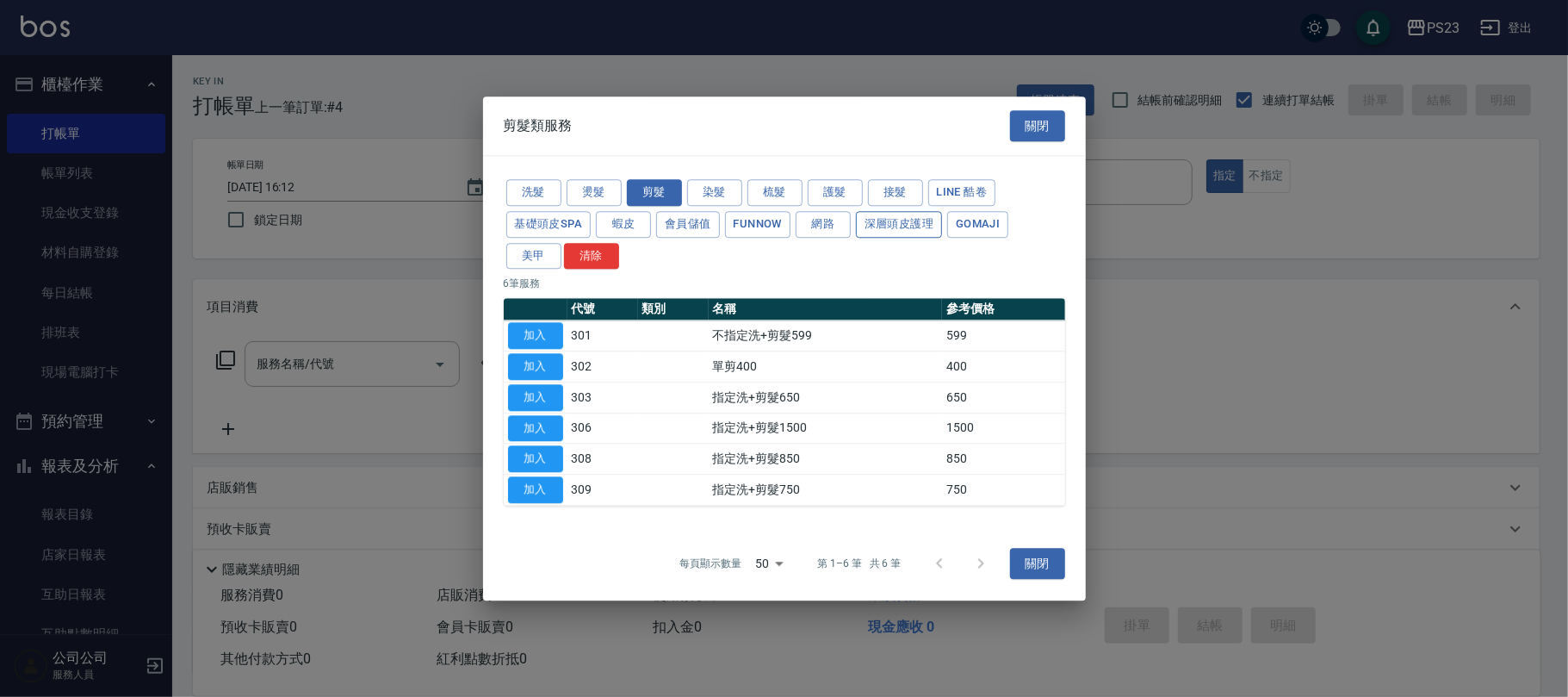
click at [889, 228] on button "深層頭皮護理" at bounding box center [898, 224] width 86 height 27
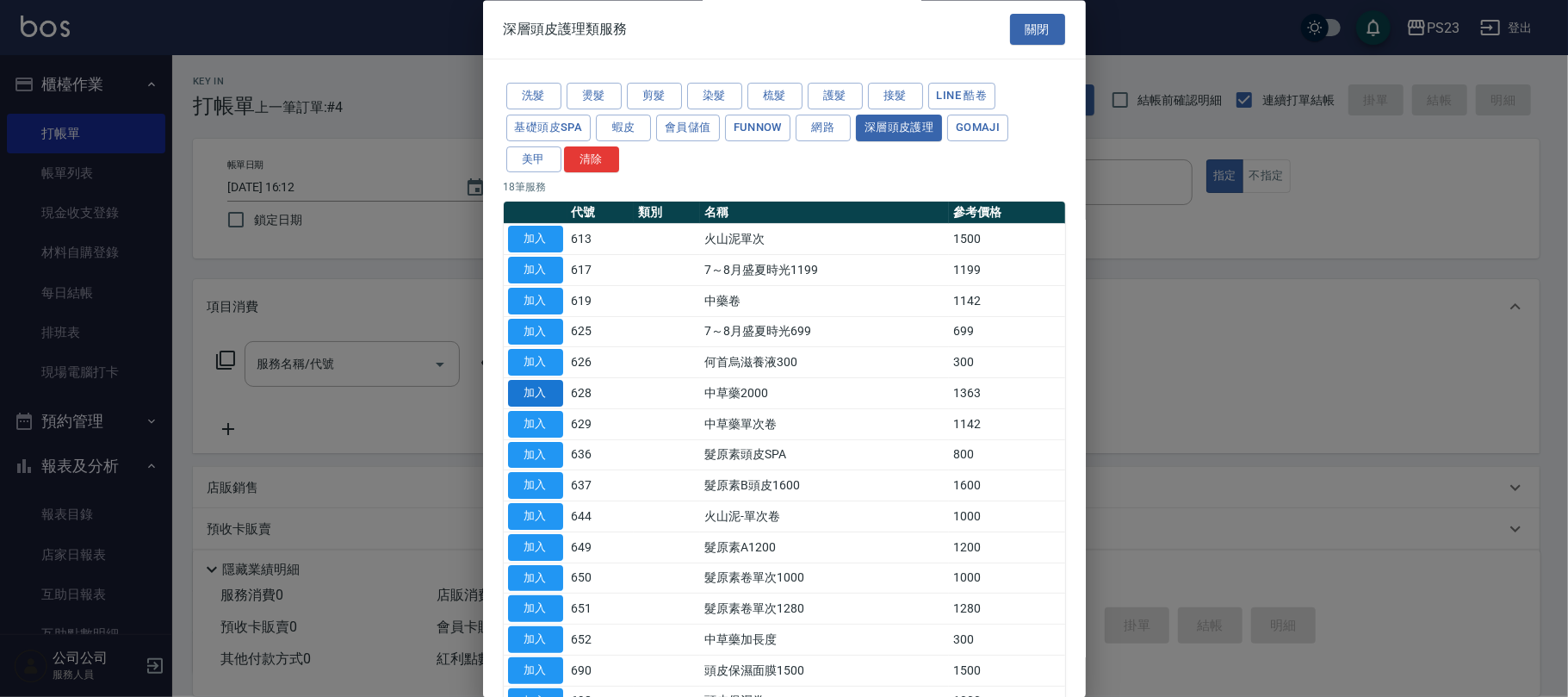
click at [544, 398] on button "加入" at bounding box center [536, 393] width 56 height 27
type input "中草藥2000(628)"
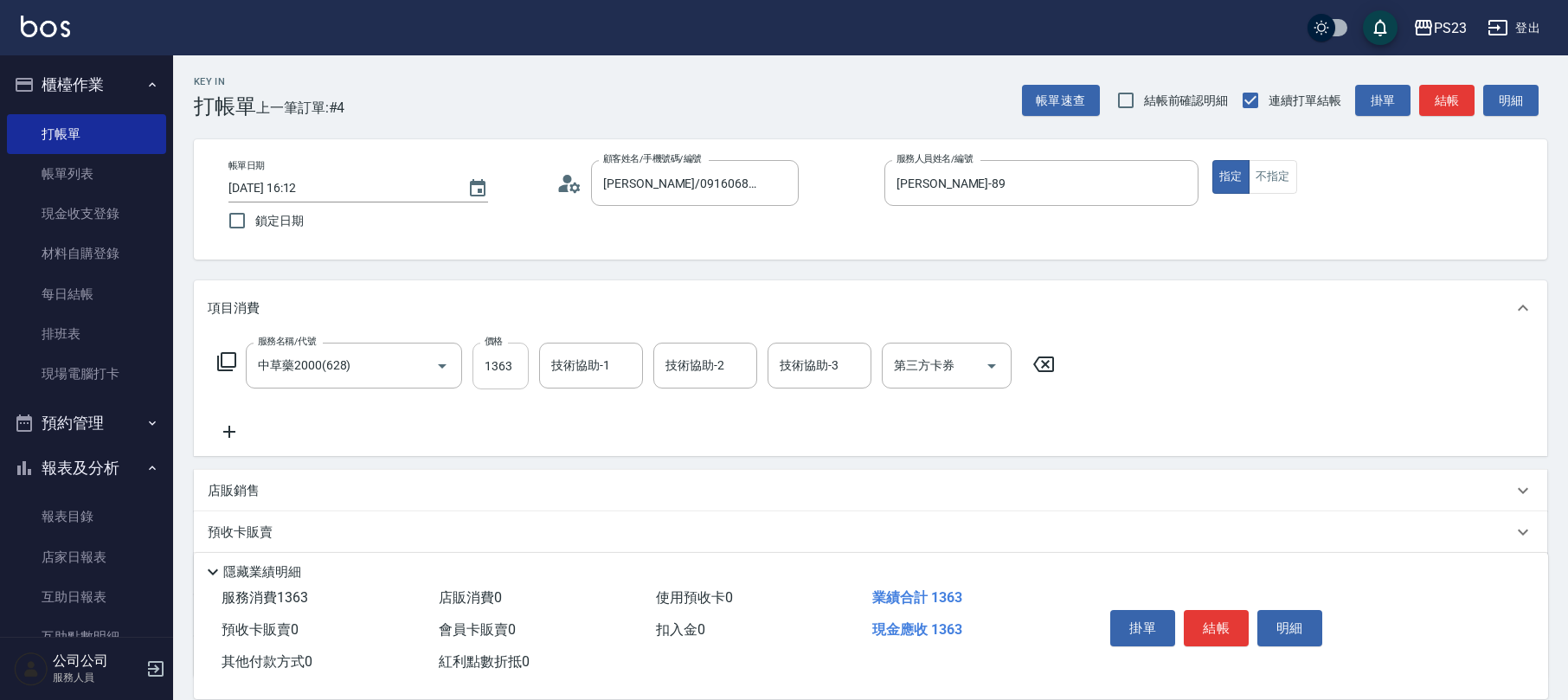
click at [507, 369] on input "1363" at bounding box center [500, 366] width 57 height 46
type input "1500"
type input "[PERSON_NAME]-89"
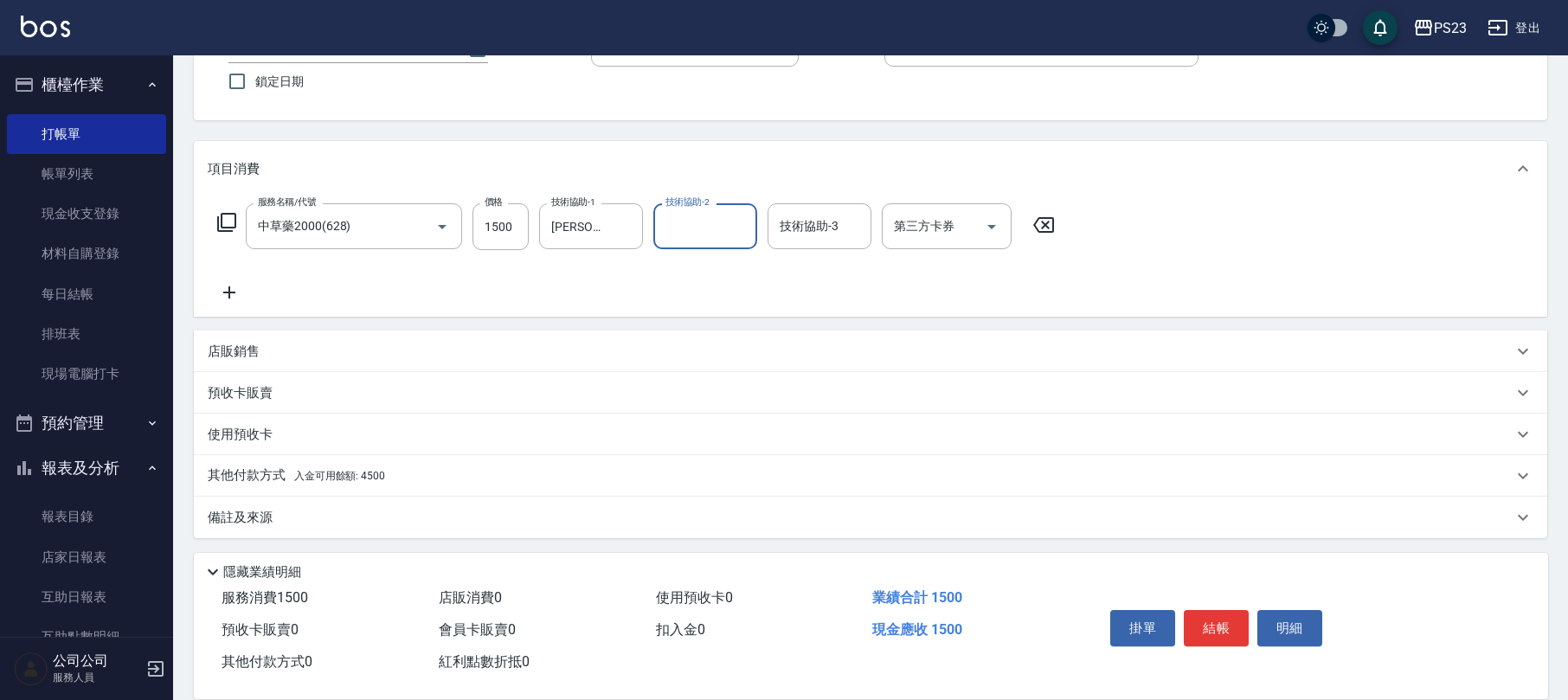
click at [381, 458] on div "其他付款方式 入金可用餘額: 4500" at bounding box center [871, 476] width 1353 height 42
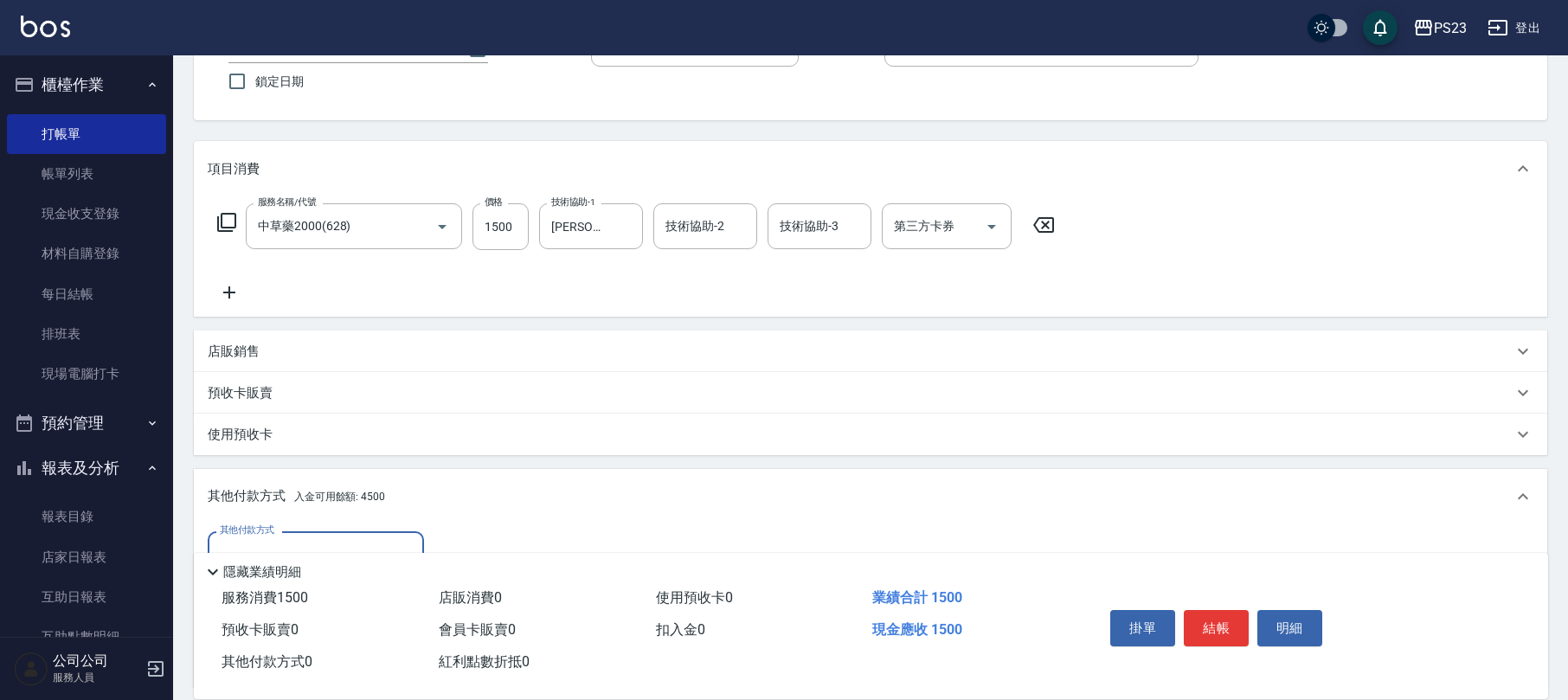
scroll to position [344, 0]
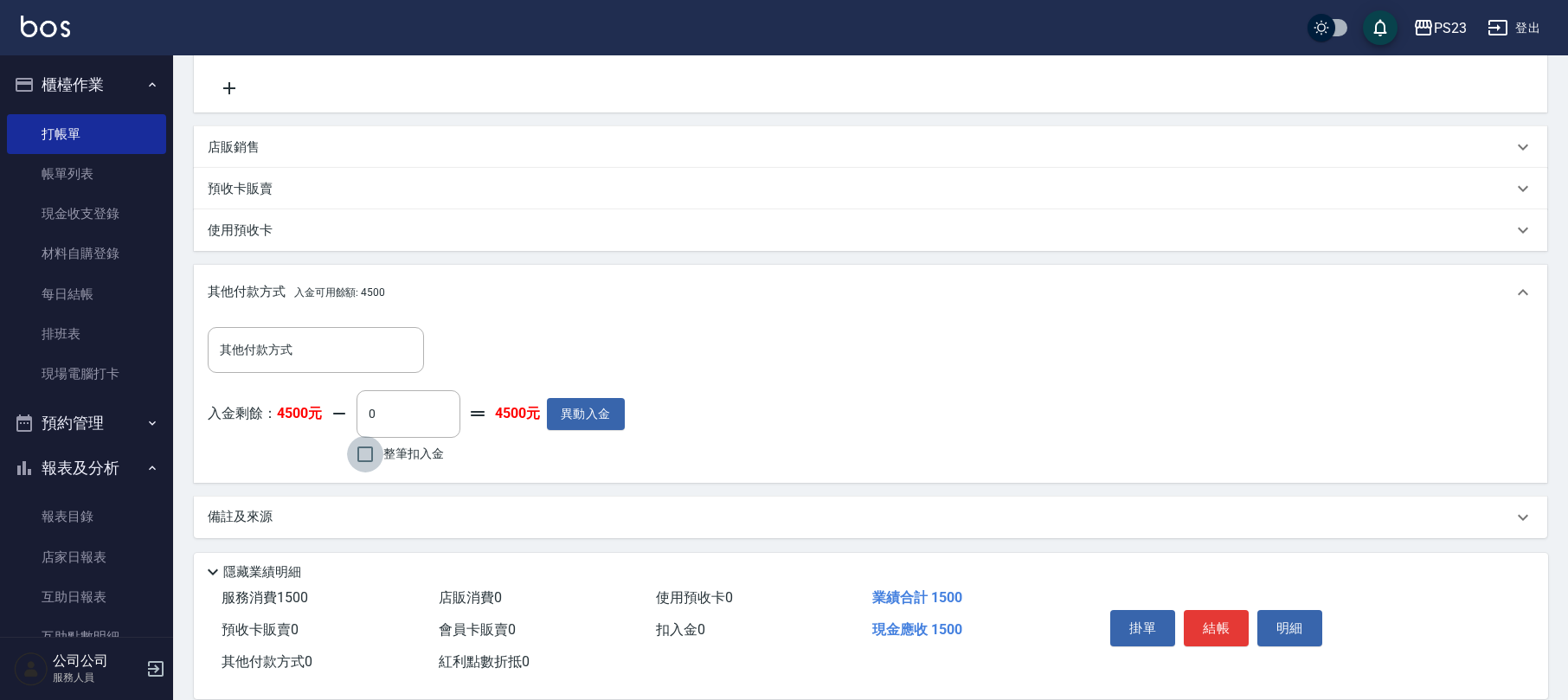
click at [355, 457] on input "整筆扣入金" at bounding box center [364, 454] width 36 height 36
checkbox input "true"
type input "1500"
click at [1209, 630] on button "結帳" at bounding box center [1217, 627] width 65 height 36
type input "[DATE] 16:13"
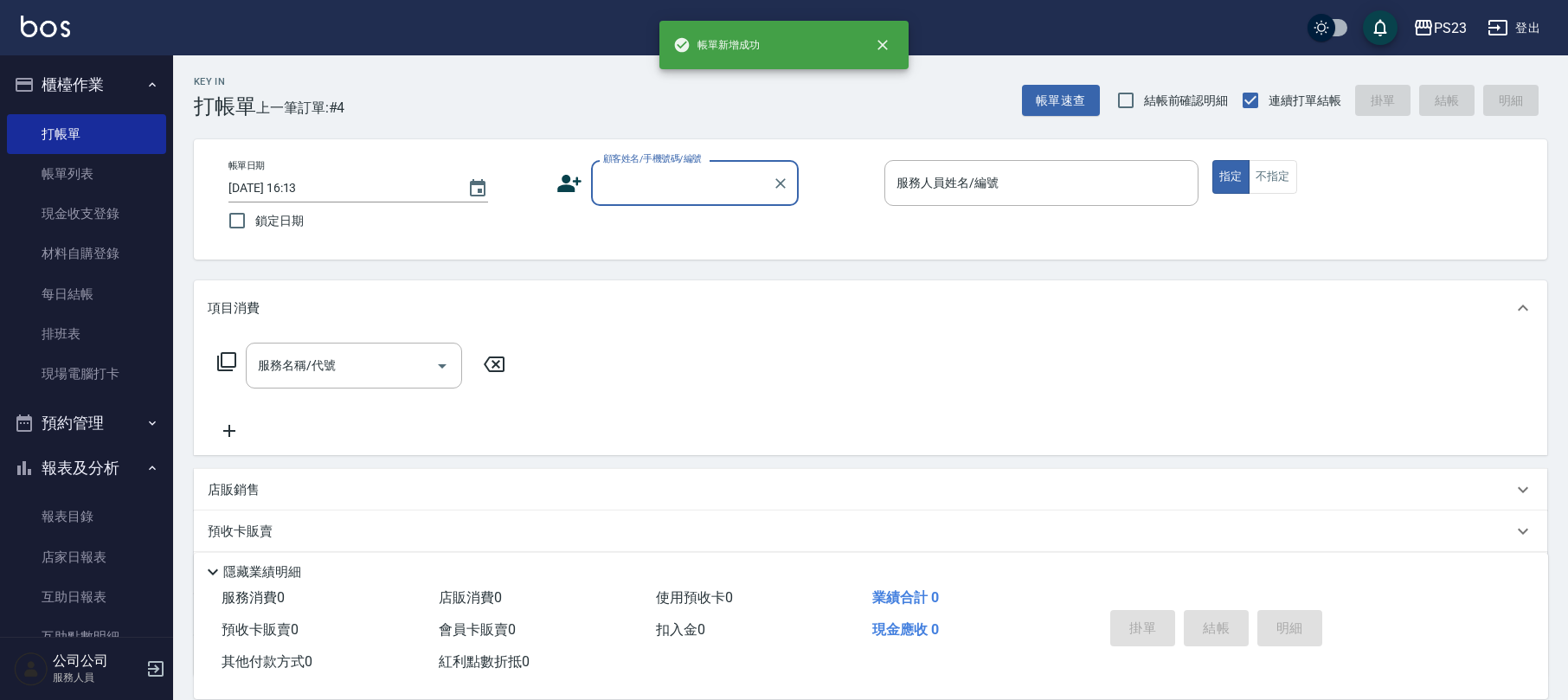
scroll to position [0, 0]
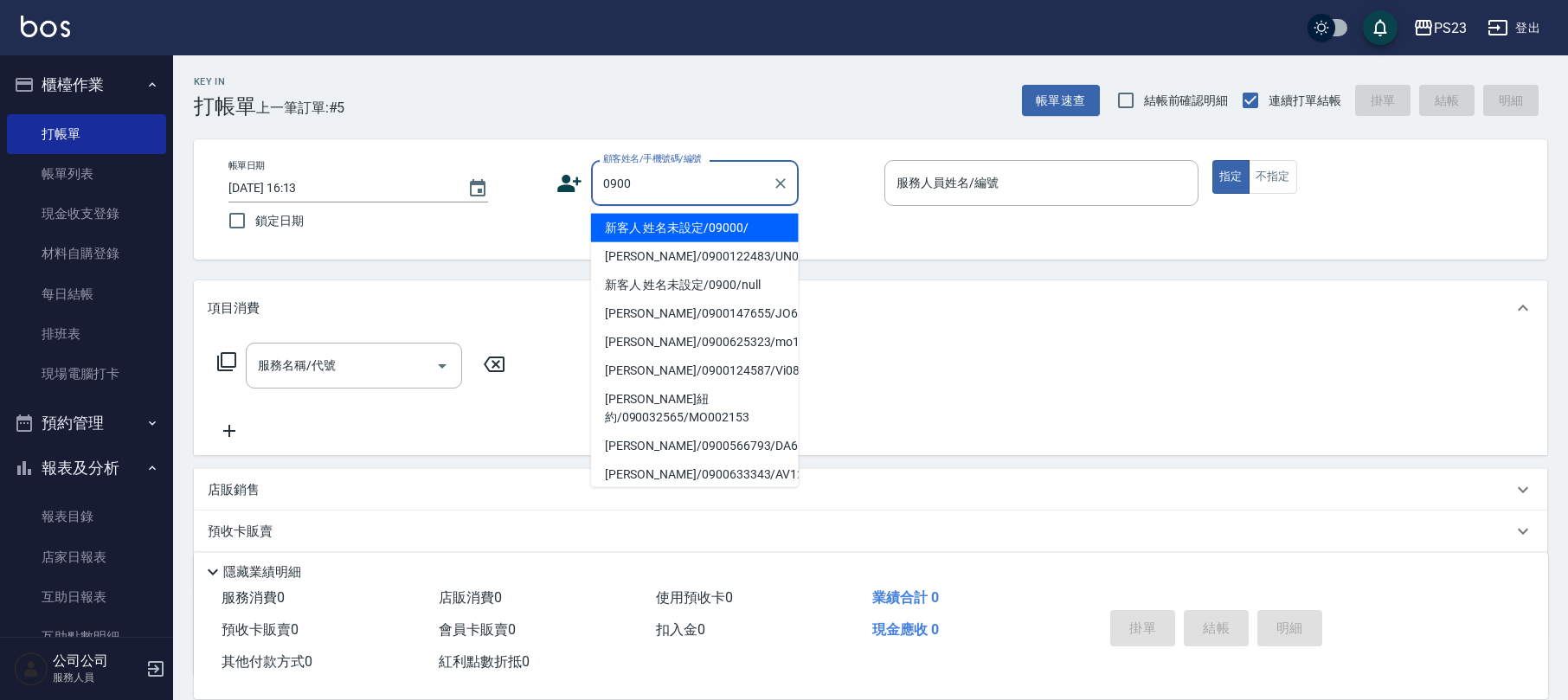
click at [711, 230] on li "新客人 姓名未設定/09000/" at bounding box center [694, 228] width 207 height 29
type input "新客人 姓名未設定/09000/"
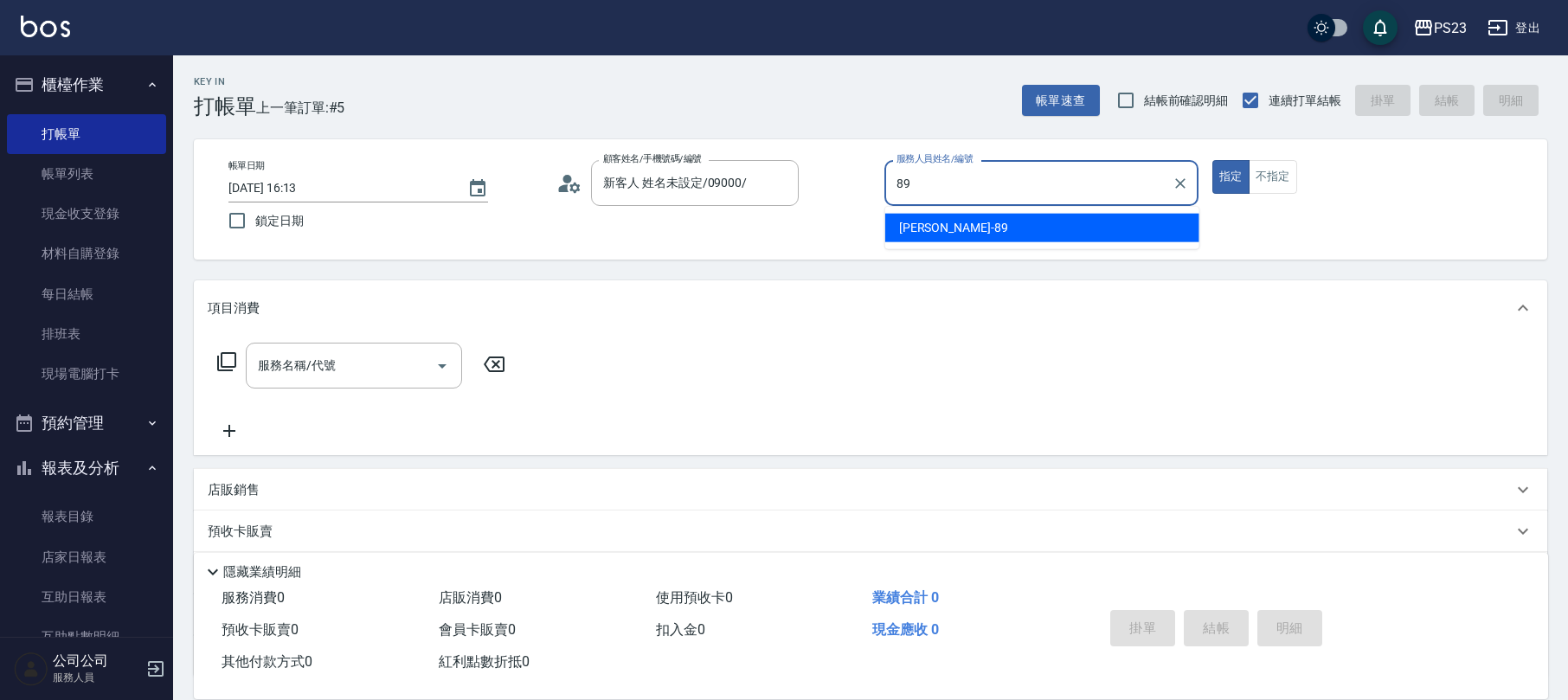
type input "[PERSON_NAME]-89"
type button "true"
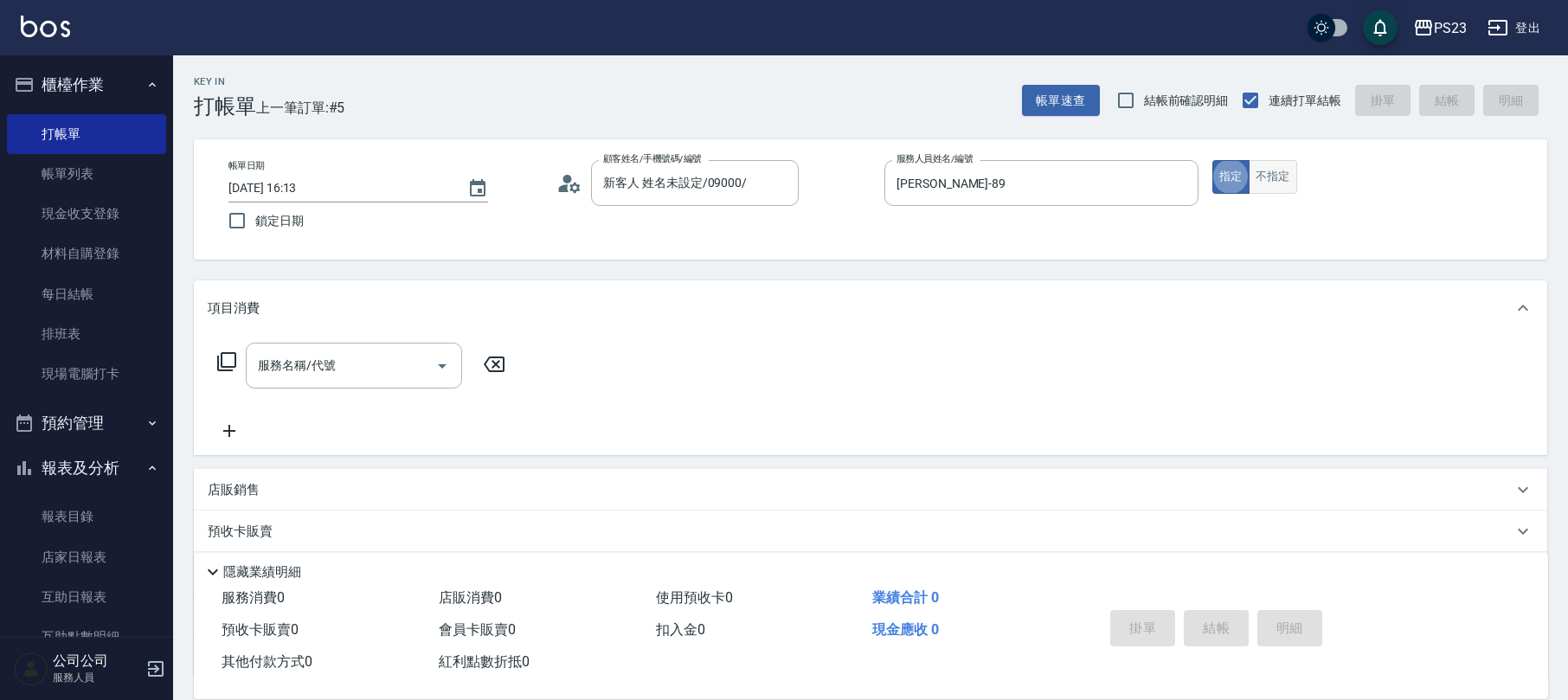
click at [1272, 181] on button "不指定" at bounding box center [1272, 177] width 48 height 33
click at [217, 363] on icon at bounding box center [227, 362] width 20 height 20
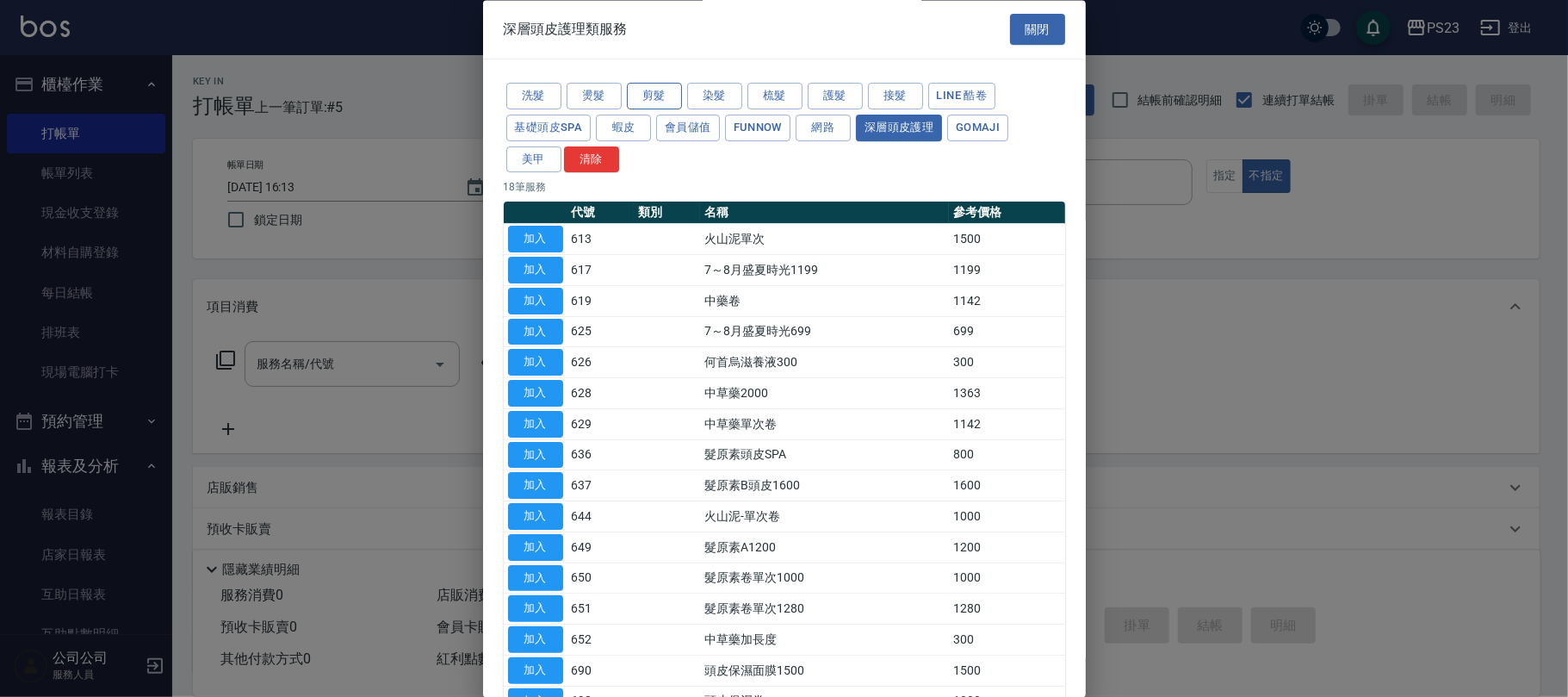
click at [655, 90] on button "剪髮" at bounding box center [655, 96] width 56 height 27
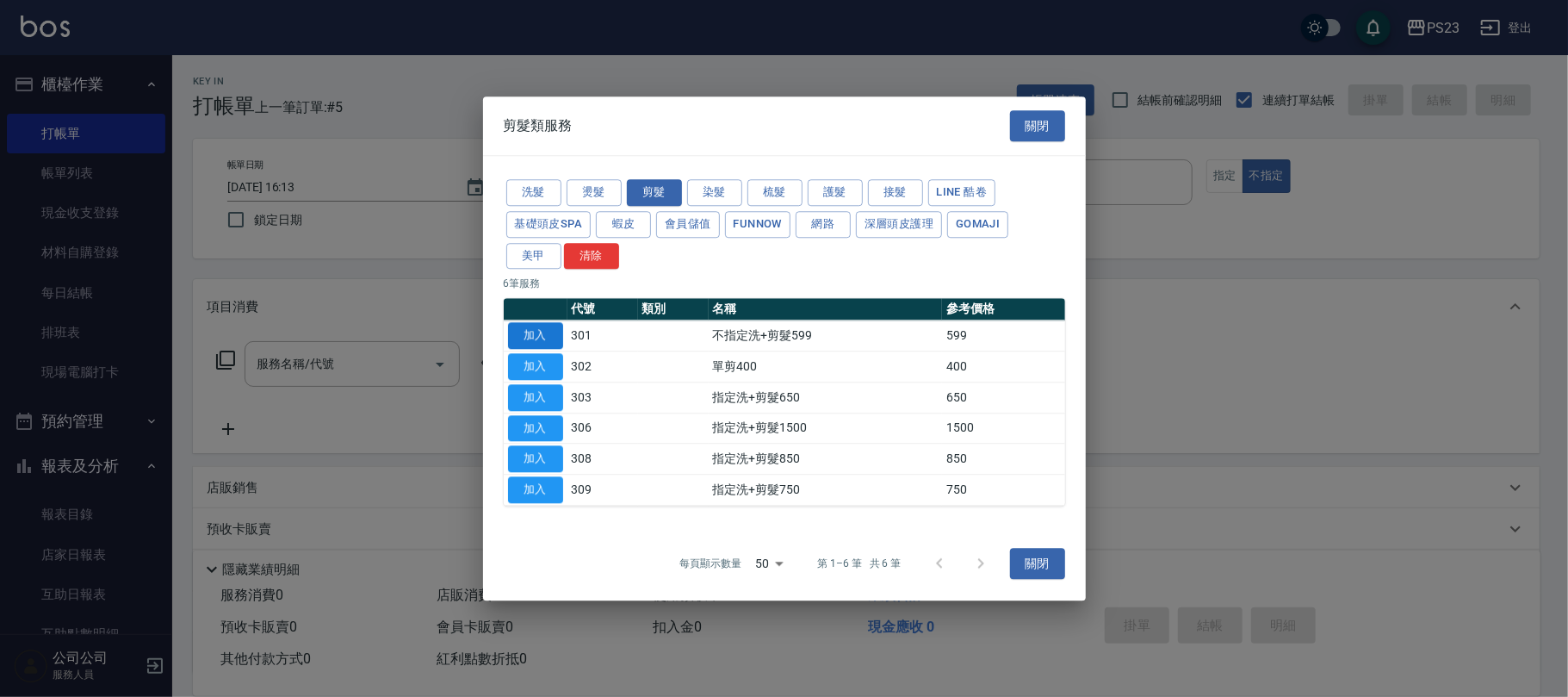
click at [545, 324] on button "加入" at bounding box center [536, 336] width 56 height 27
type input "不指定洗+剪髮599(301)"
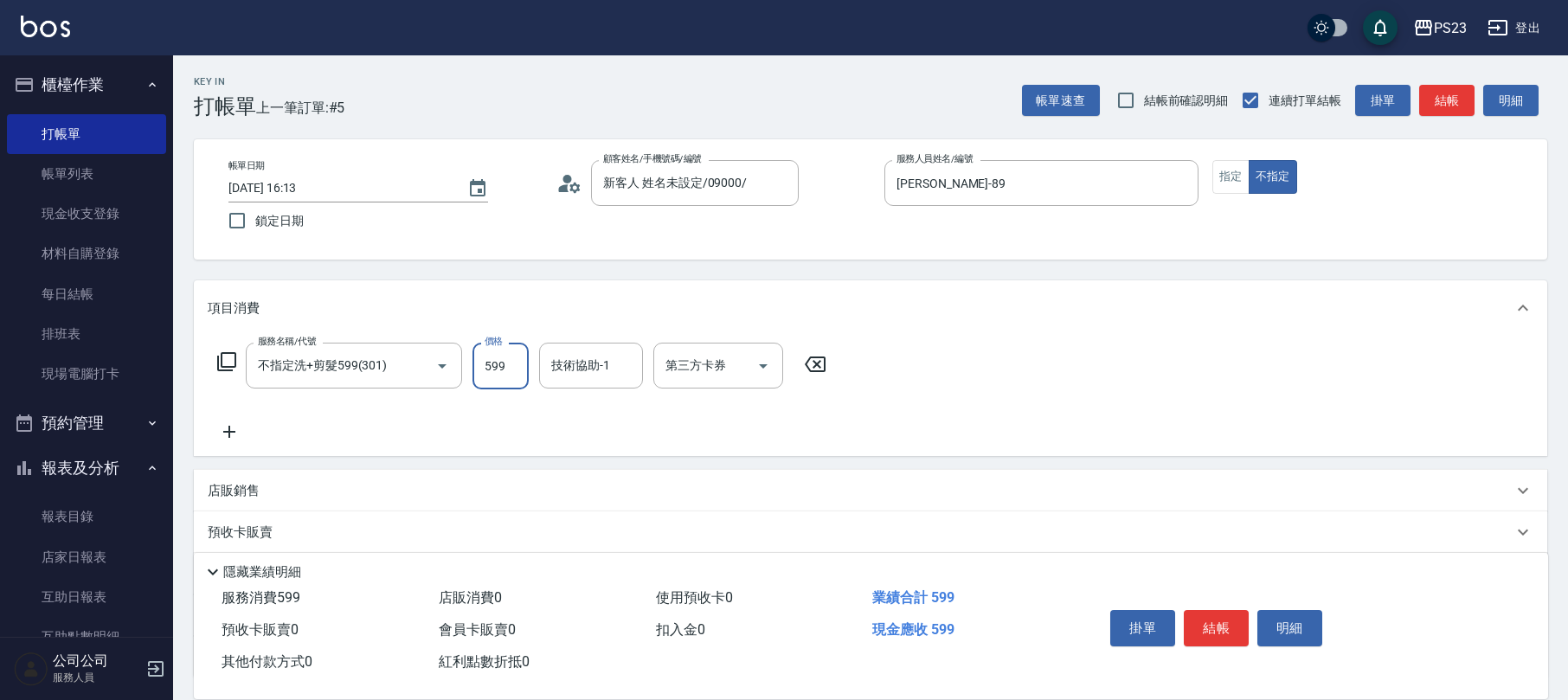
click at [522, 362] on input "599" at bounding box center [500, 366] width 57 height 46
type input "800"
type input "[PERSON_NAME]-89"
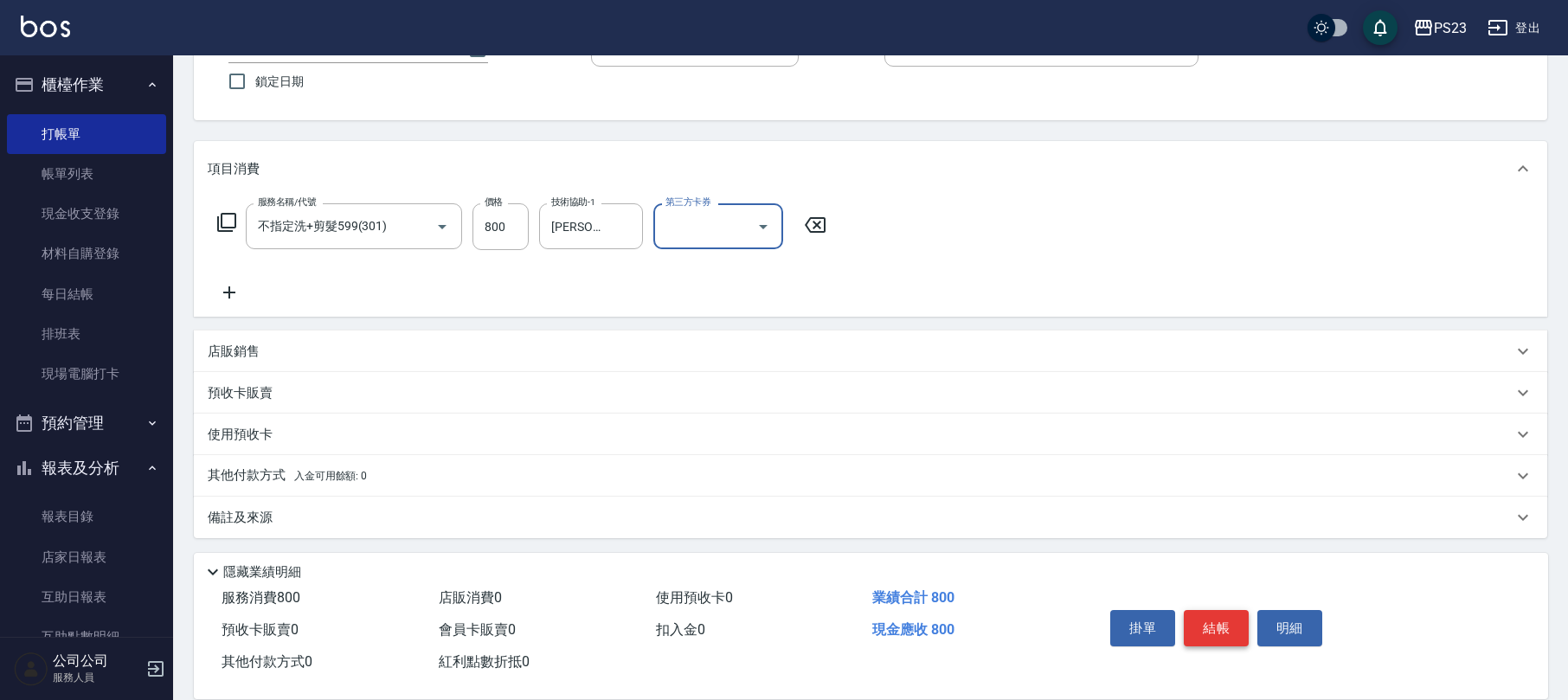
click at [1217, 624] on button "結帳" at bounding box center [1217, 627] width 65 height 36
